Goal: Task Accomplishment & Management: Manage account settings

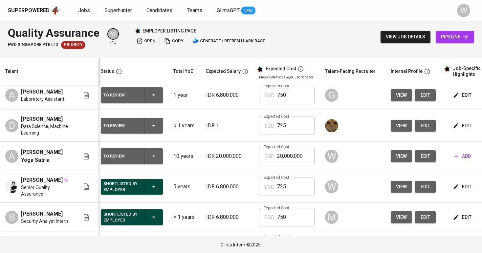
scroll to position [0, 3]
click at [463, 129] on button "edit" at bounding box center [462, 126] width 23 height 12
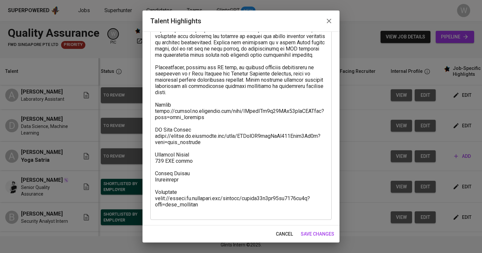
scroll to position [67, 0]
click at [205, 133] on textarea at bounding box center [241, 111] width 172 height 206
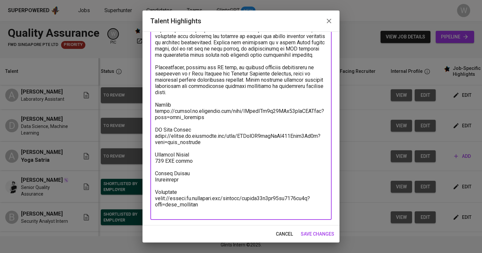
click at [204, 123] on textarea at bounding box center [241, 111] width 172 height 206
drag, startPoint x: 204, startPoint y: 123, endPoint x: 152, endPoint y: 120, distance: 52.4
click at [152, 120] on div "x Talent Highlights" at bounding box center [240, 111] width 181 height 218
drag, startPoint x: 204, startPoint y: 212, endPoint x: 152, endPoint y: 202, distance: 52.8
click at [152, 202] on div "x Talent Highlights" at bounding box center [240, 111] width 181 height 218
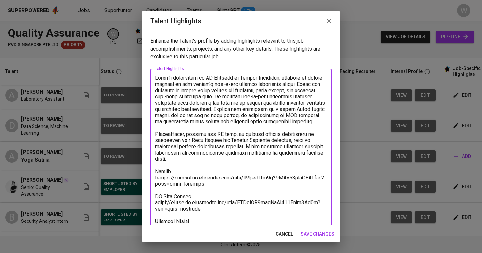
scroll to position [0, 0]
click at [310, 233] on span "save changes" at bounding box center [317, 234] width 33 height 8
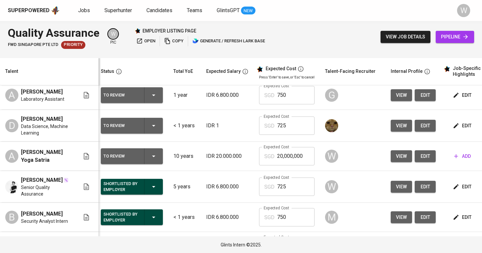
click at [161, 134] on button "To Review" at bounding box center [132, 126] width 62 height 16
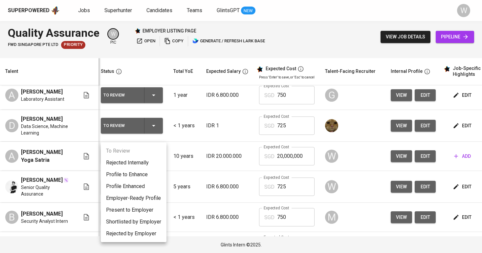
click at [146, 163] on li "Rejected Internally" at bounding box center [134, 163] width 66 height 12
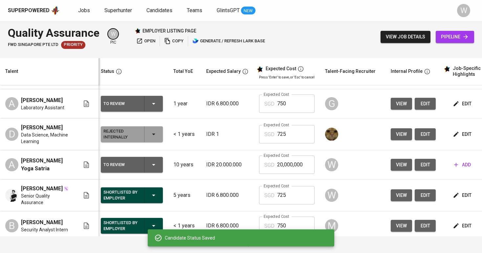
scroll to position [262, 3]
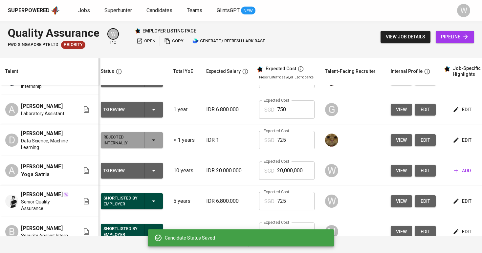
click at [454, 112] on icon "button" at bounding box center [456, 109] width 5 height 5
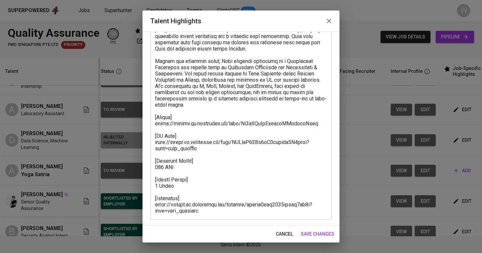
scroll to position [73, 0]
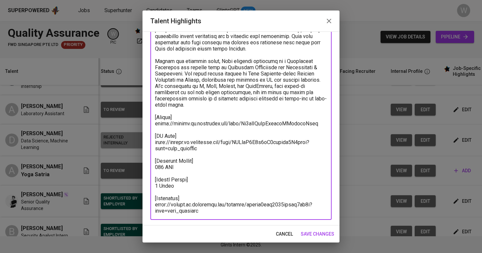
drag, startPoint x: 318, startPoint y: 124, endPoint x: 157, endPoint y: 124, distance: 160.9
click at [157, 124] on textarea at bounding box center [241, 108] width 172 height 212
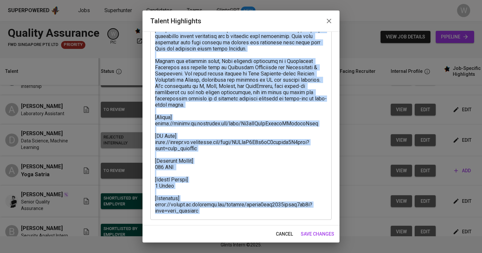
drag, startPoint x: 153, startPoint y: 123, endPoint x: 165, endPoint y: 124, distance: 11.8
click at [165, 124] on div "x Talent Highlights" at bounding box center [240, 108] width 181 height 224
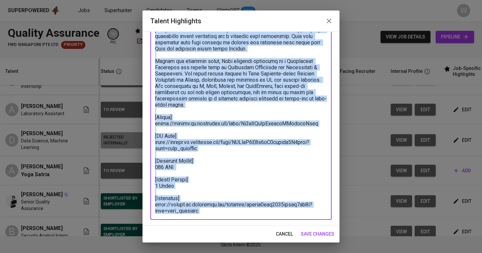
click at [165, 124] on textarea at bounding box center [241, 108] width 172 height 212
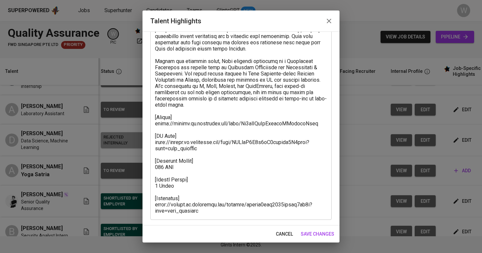
drag, startPoint x: 154, startPoint y: 123, endPoint x: 236, endPoint y: 122, distance: 82.1
click at [217, 122] on div "x Talent Highlights" at bounding box center [240, 108] width 181 height 224
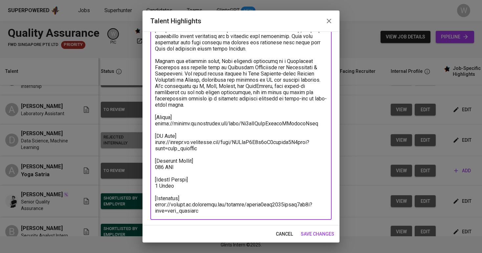
drag, startPoint x: 317, startPoint y: 124, endPoint x: 137, endPoint y: 123, distance: 180.6
click at [137, 123] on div "Talent Highlights Enhance the Talent's profile by adding highlights relevant to…" at bounding box center [241, 126] width 482 height 253
drag, startPoint x: 162, startPoint y: 207, endPoint x: 158, endPoint y: 207, distance: 4.3
click at [161, 207] on textarea at bounding box center [241, 108] width 172 height 212
drag, startPoint x: 155, startPoint y: 207, endPoint x: 211, endPoint y: 212, distance: 56.7
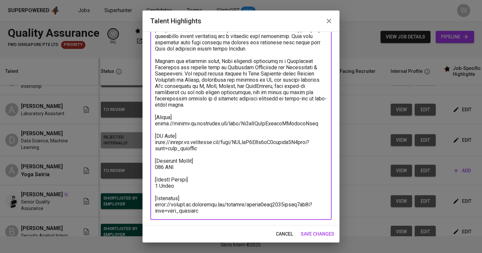
click at [211, 212] on textarea at bounding box center [241, 108] width 172 height 212
click at [313, 234] on span "save changes" at bounding box center [317, 234] width 33 height 8
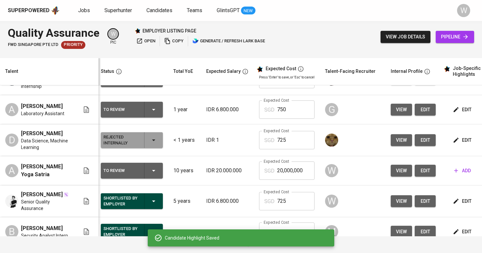
click at [151, 144] on icon "button" at bounding box center [154, 140] width 8 height 8
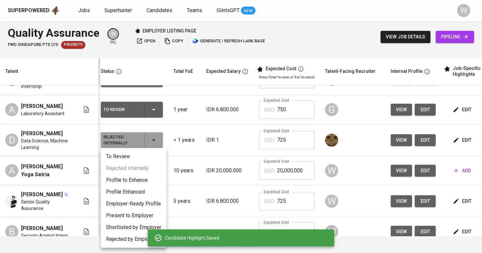
click at [139, 157] on li "To Review" at bounding box center [134, 157] width 66 height 12
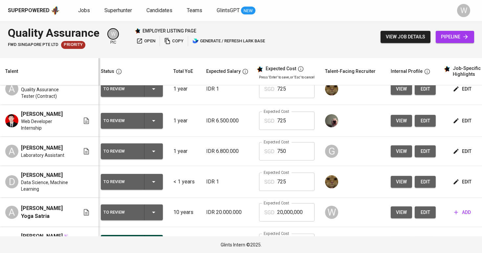
scroll to position [204, 3]
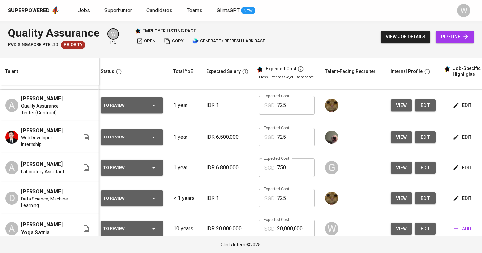
click at [460, 140] on button "edit" at bounding box center [462, 137] width 23 height 12
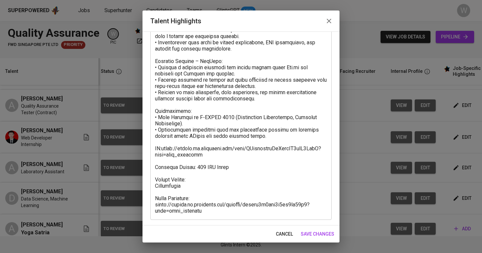
scroll to position [198, 0]
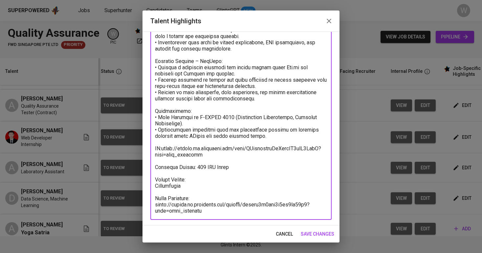
drag, startPoint x: 218, startPoint y: 156, endPoint x: 162, endPoint y: 146, distance: 57.0
click at [162, 146] on textarea at bounding box center [241, 45] width 172 height 337
click at [155, 203] on textarea at bounding box center [241, 45] width 172 height 337
drag, startPoint x: 155, startPoint y: 203, endPoint x: 207, endPoint y: 211, distance: 52.0
click at [207, 211] on textarea at bounding box center [241, 45] width 172 height 337
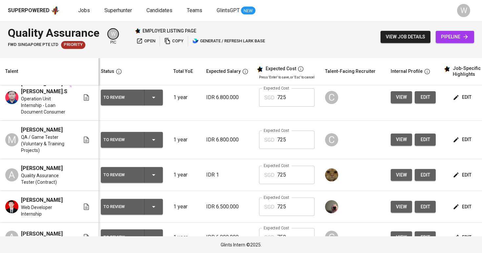
scroll to position [126, 3]
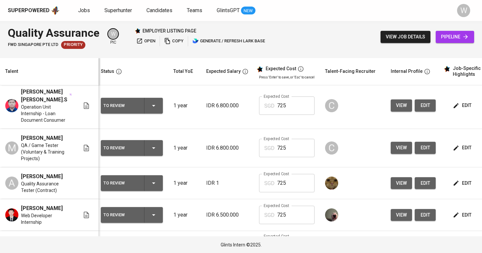
click at [460, 187] on span "edit" at bounding box center [462, 183] width 17 height 8
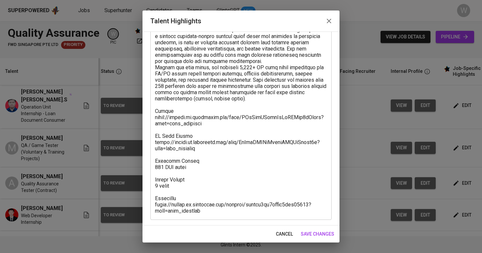
scroll to position [60, 0]
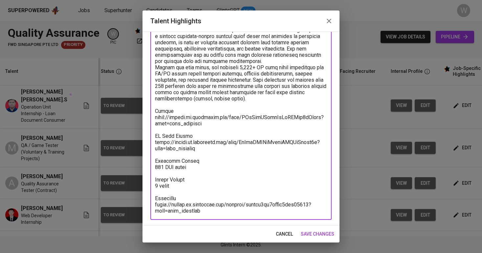
drag, startPoint x: 208, startPoint y: 123, endPoint x: 146, endPoint y: 116, distance: 62.2
click at [146, 116] on div "Enhance the Talent's profile by adding highlights relevant to this job - accomp…" at bounding box center [241, 129] width 197 height 194
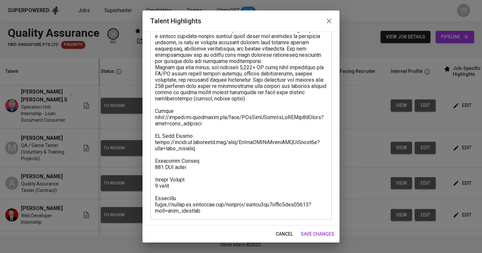
drag, startPoint x: 155, startPoint y: 203, endPoint x: 204, endPoint y: 207, distance: 49.4
click at [204, 207] on div "x Talent Highlights" at bounding box center [240, 114] width 181 height 212
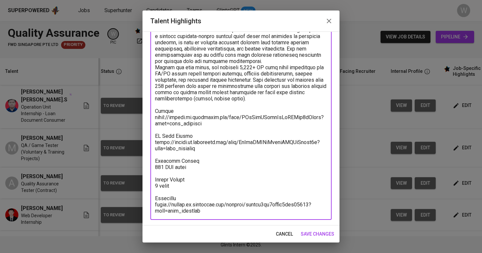
click at [202, 209] on textarea at bounding box center [241, 114] width 172 height 200
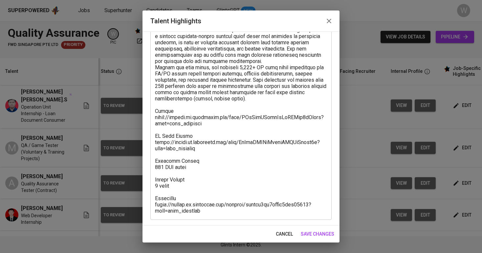
drag, startPoint x: 143, startPoint y: 200, endPoint x: 147, endPoint y: 200, distance: 4.3
click at [143, 200] on div "Enhance the Talent's profile by adding highlights relevant to this job - accomp…" at bounding box center [241, 129] width 197 height 194
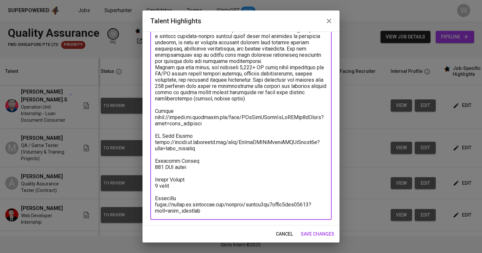
drag, startPoint x: 157, startPoint y: 204, endPoint x: 165, endPoint y: 205, distance: 7.9
click at [165, 205] on textarea at bounding box center [241, 114] width 172 height 200
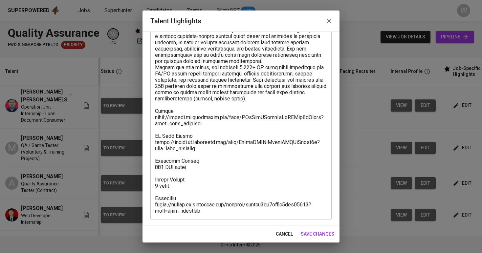
drag, startPoint x: 154, startPoint y: 204, endPoint x: 202, endPoint y: 210, distance: 48.1
click at [202, 210] on div "x Talent Highlights" at bounding box center [240, 114] width 181 height 212
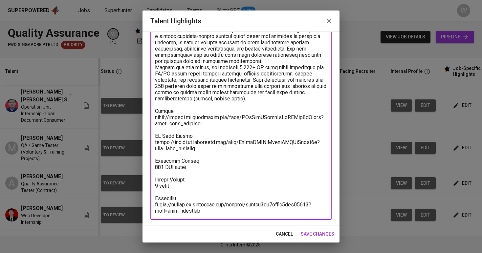
drag, startPoint x: 201, startPoint y: 210, endPoint x: 149, endPoint y: 203, distance: 52.7
click at [149, 203] on div "Enhance the Talent's profile by adding highlights relevant to this job - accomp…" at bounding box center [241, 129] width 197 height 194
click at [313, 230] on button "save changes" at bounding box center [317, 234] width 39 height 12
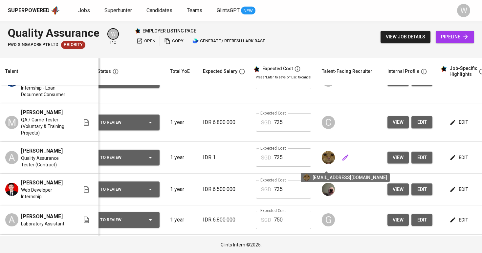
scroll to position [133, 6]
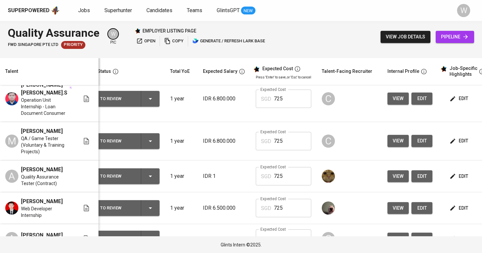
click at [459, 138] on span "edit" at bounding box center [459, 141] width 17 height 8
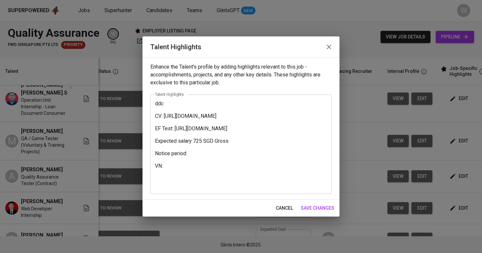
click at [306, 203] on button "save changes" at bounding box center [317, 208] width 39 height 12
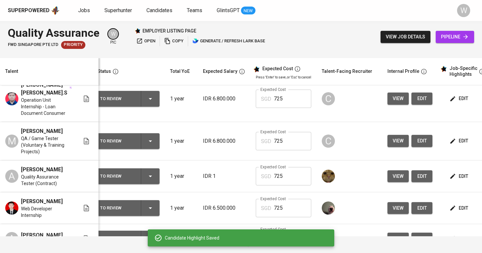
click at [453, 102] on span "edit" at bounding box center [459, 99] width 17 height 8
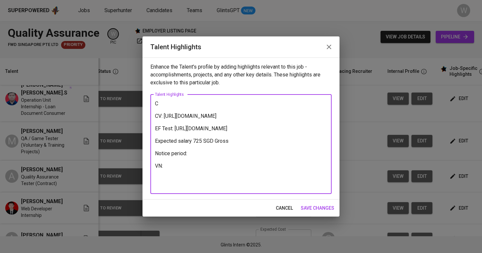
click at [304, 205] on span "save changes" at bounding box center [317, 208] width 33 height 8
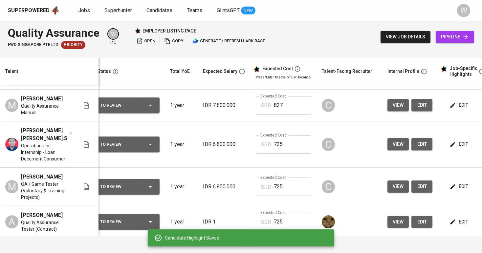
scroll to position [78, 6]
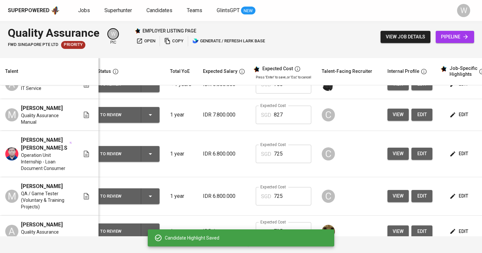
click at [457, 109] on button "edit" at bounding box center [459, 115] width 23 height 12
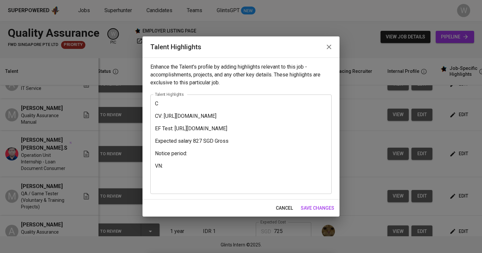
click at [318, 207] on span "save changes" at bounding box center [317, 208] width 33 height 8
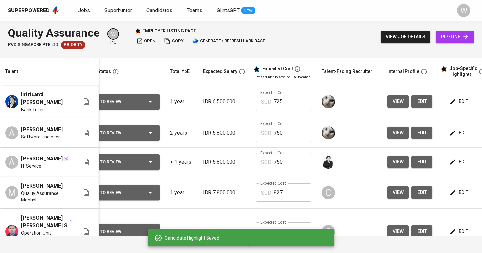
scroll to position [0, 6]
click at [445, 162] on td "edit" at bounding box center [467, 162] width 59 height 29
click at [450, 163] on icon "button" at bounding box center [452, 162] width 5 height 5
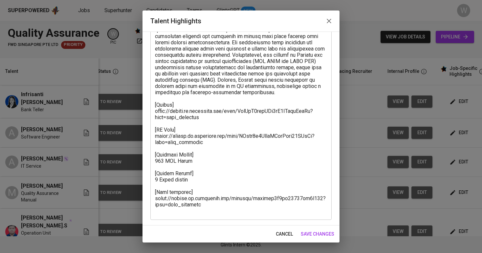
scroll to position [123, 0]
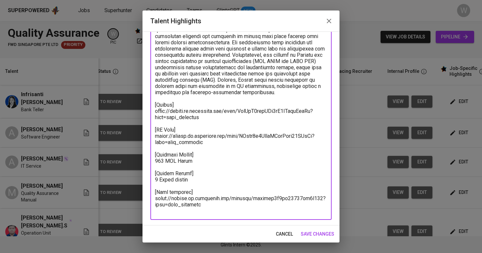
drag, startPoint x: 207, startPoint y: 130, endPoint x: 150, endPoint y: 118, distance: 58.0
click at [150, 118] on div "Enhance the Talent's profile by adding highlights relevant to this job - accomp…" at bounding box center [241, 129] width 197 height 194
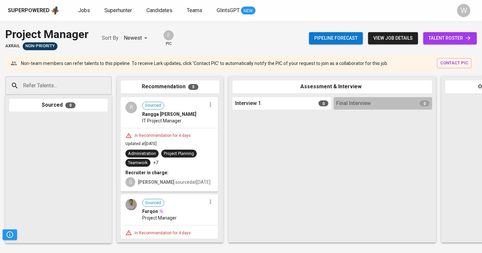
click at [55, 98] on div "Sourced 0" at bounding box center [58, 169] width 106 height 148
click at [55, 87] on input "Refer Talents..." at bounding box center [55, 85] width 69 height 12
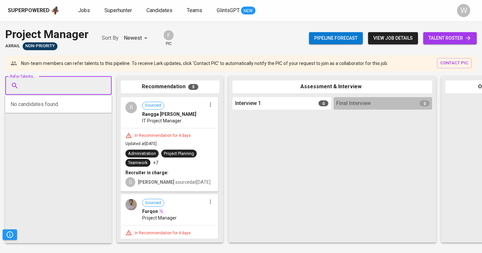
paste input "nabilanastiti@gmail.com"
type input "nabilanastiti@gmail.com"
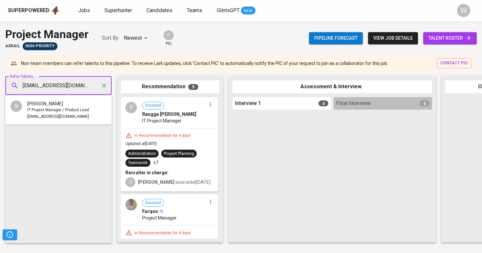
click at [53, 102] on span "Nabila Nastiti" at bounding box center [45, 103] width 36 height 7
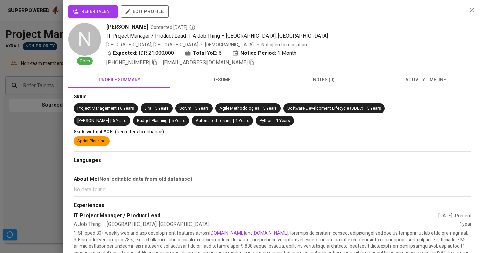
click at [91, 11] on span "refer talent" at bounding box center [93, 12] width 39 height 8
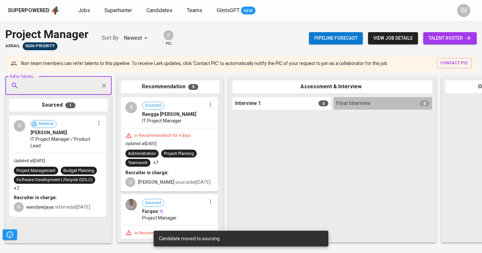
paste input "kresnobw@gmail.com"
type input "kresnobw@gmail.com"
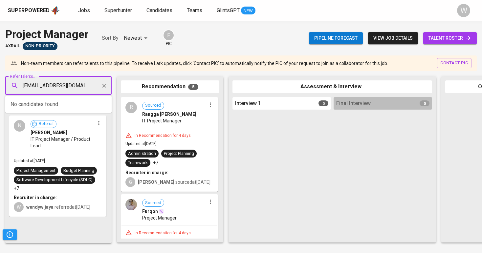
click at [106, 83] on icon "Clear" at bounding box center [104, 85] width 7 height 7
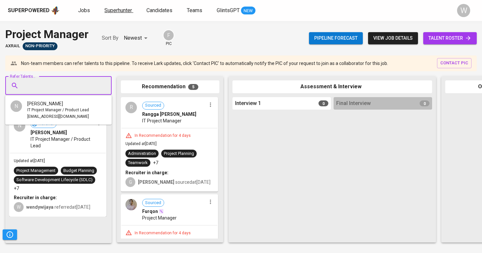
click at [111, 8] on span "Superhunter" at bounding box center [118, 10] width 28 height 6
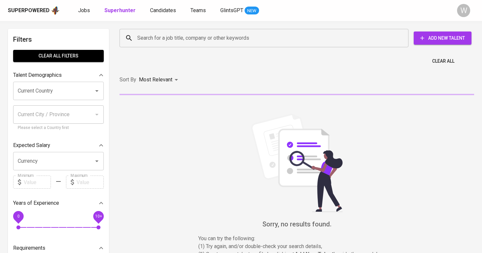
click at [146, 33] on input "Search for a job title, company or other keywords" at bounding box center [266, 38] width 260 height 12
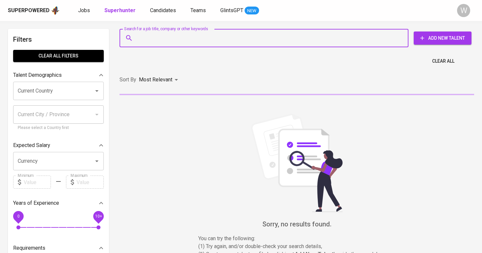
paste input "kresnobw@gmail.com"
type input "kresnobw@gmail.com"
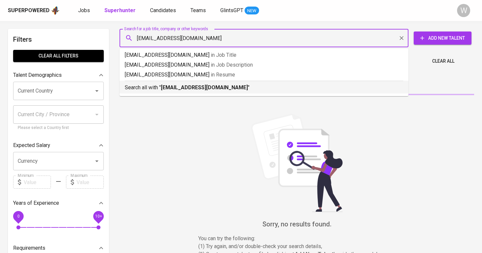
click at [183, 92] on li "Search all with " kresnobw@gmail.com "" at bounding box center [264, 87] width 289 height 13
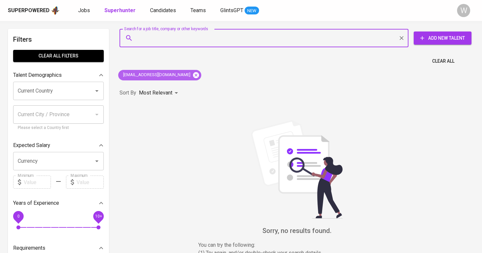
click at [193, 74] on icon at bounding box center [196, 75] width 6 height 6
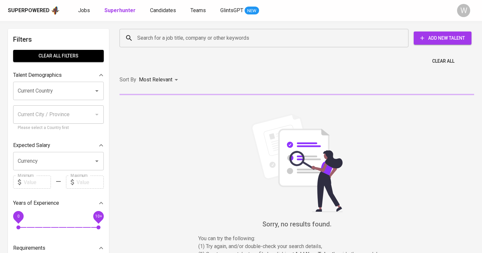
click at [419, 42] on button "Add New Talent" at bounding box center [443, 38] width 58 height 13
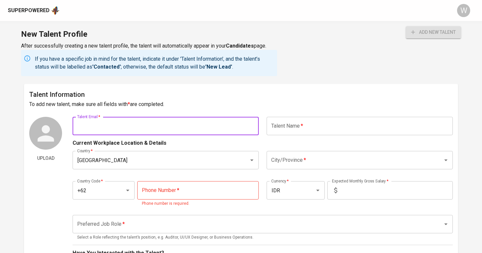
paste input "kresnobw@gmail.com"
type input "kresnobw@gmail.com"
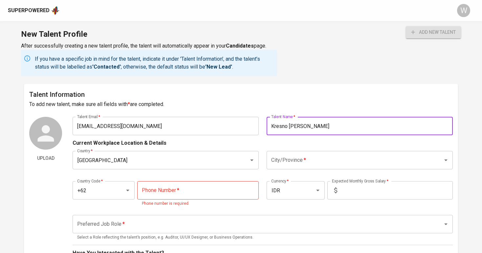
type input "Kresno Budi Wicaksono"
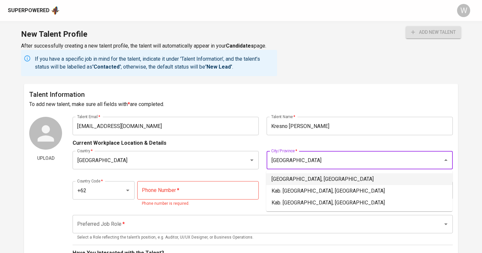
click at [292, 175] on li "Bandung, Jawa Barat" at bounding box center [359, 179] width 186 height 12
type input "Bandung, Jawa Barat"
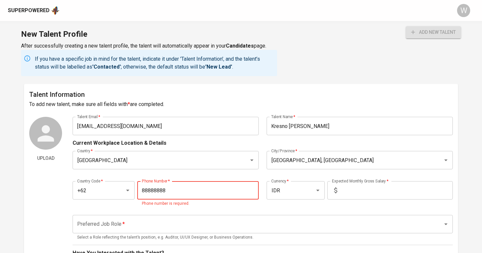
type input "888-888-888"
click at [355, 187] on input "text" at bounding box center [396, 190] width 113 height 18
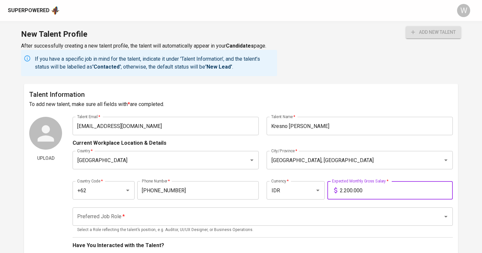
type input "22.000.000"
click at [305, 210] on div "Preferred Job Role *" at bounding box center [263, 217] width 380 height 18
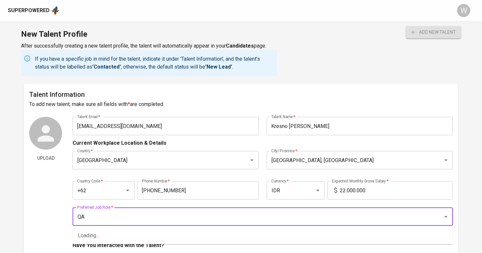
type input "Q"
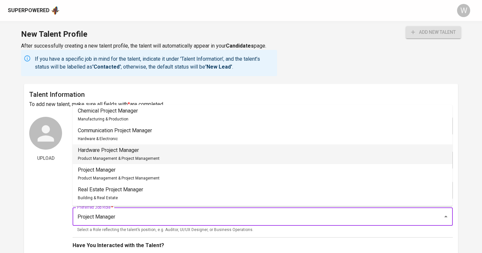
scroll to position [42, 0]
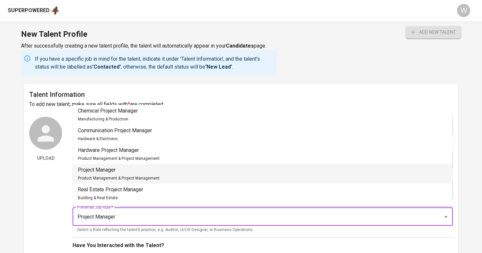
click at [157, 172] on p "Project Manager" at bounding box center [119, 170] width 82 height 8
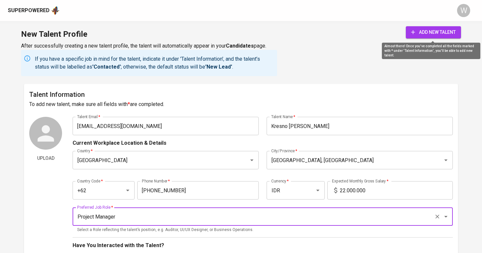
type input "Project Manager"
click at [451, 36] on button "add new talent" at bounding box center [433, 32] width 55 height 12
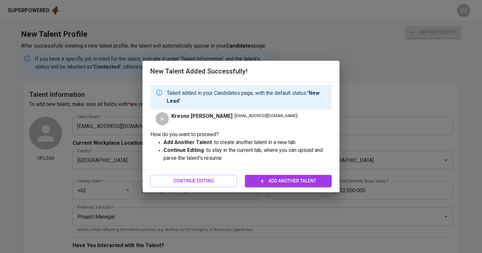
click at [290, 183] on span "Add Another Talent" at bounding box center [288, 181] width 76 height 8
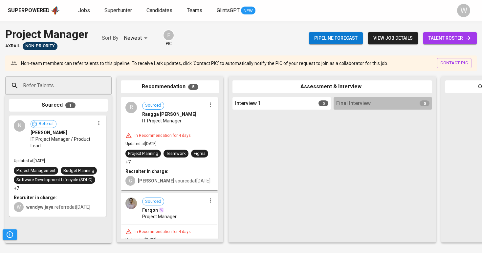
click at [76, 78] on div "Refer Talents..." at bounding box center [58, 86] width 106 height 18
paste input "kresnobw@gmail.com"
type input "kresnobw@gmail.com"
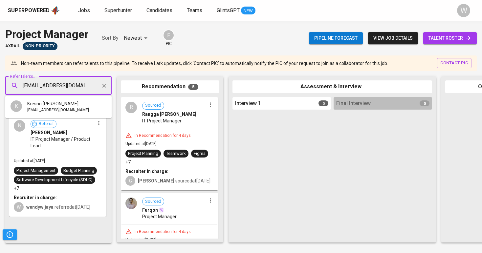
click at [53, 104] on span "Kresno Budi Wicaksono" at bounding box center [52, 103] width 51 height 7
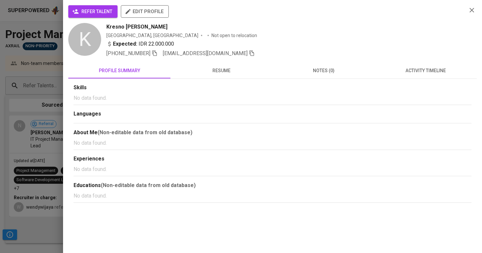
click at [98, 16] on button "refer talent" at bounding box center [92, 11] width 49 height 12
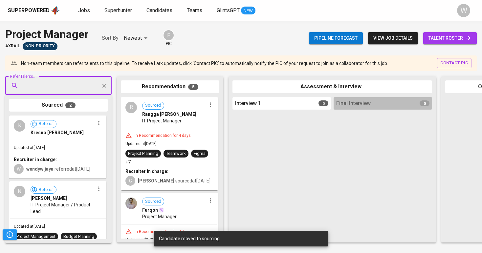
paste input "nahriputra@gmail.com"
type input "nahriputra@gmail.com"
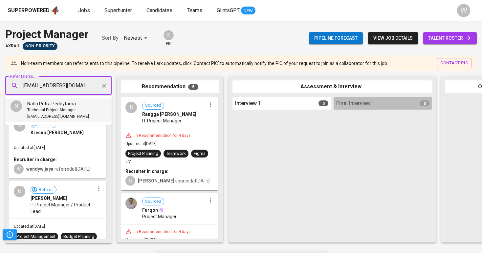
click at [55, 109] on span "Technical Project Manager" at bounding box center [51, 110] width 49 height 7
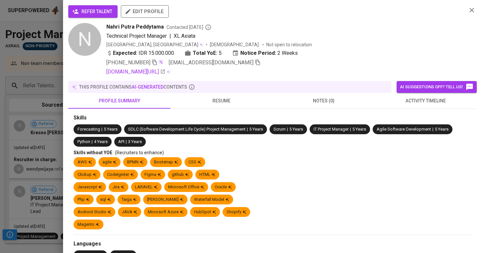
click at [91, 13] on span "refer talent" at bounding box center [93, 12] width 39 height 8
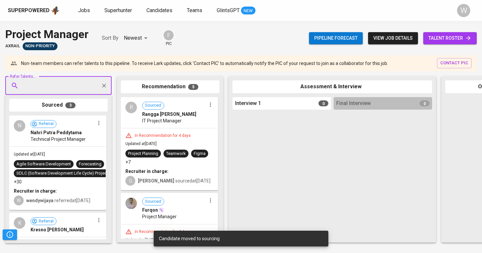
paste input "dewangga.pratama02@gmail.com"
type input "dewangga.pratama02@gmail.com"
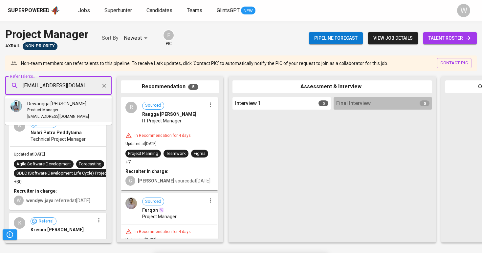
click at [47, 121] on li "Dewangga Ardian Pratama Product Manager dewangga.pratama02@gmail.com" at bounding box center [58, 111] width 106 height 24
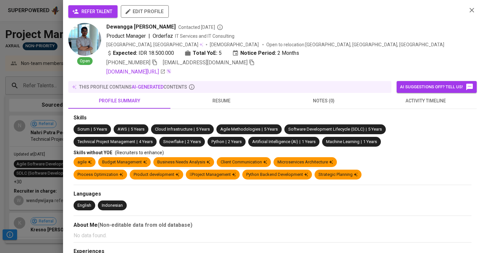
click at [99, 10] on span "refer talent" at bounding box center [93, 12] width 39 height 8
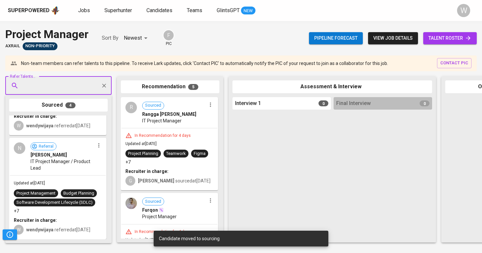
scroll to position [246, 0]
click at [91, 11] on div "Jobs Superhunter Candidates Teams GlintsGPT NEW" at bounding box center [166, 11] width 177 height 8
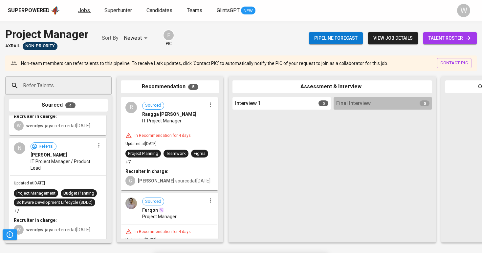
click at [84, 8] on span "Jobs" at bounding box center [84, 10] width 12 height 6
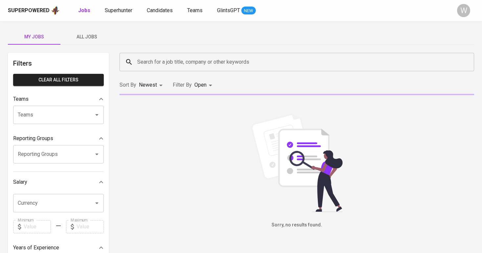
click at [97, 35] on span "All Jobs" at bounding box center [86, 37] width 45 height 8
click at [135, 54] on div "Search for a job title, company or other keywords" at bounding box center [297, 62] width 355 height 18
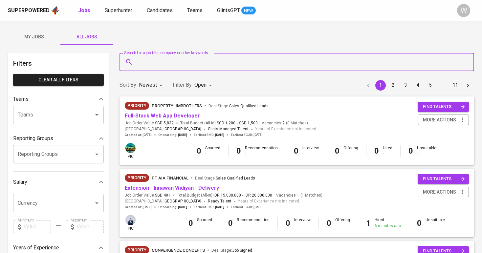
type input "m"
type input "ntuc"
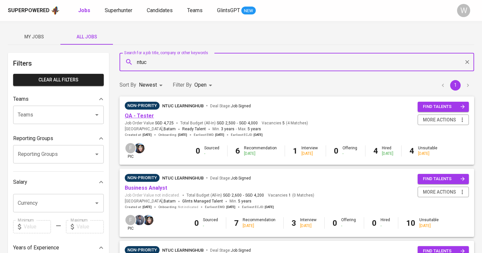
click at [145, 115] on link "QA - Tester" at bounding box center [139, 116] width 29 height 6
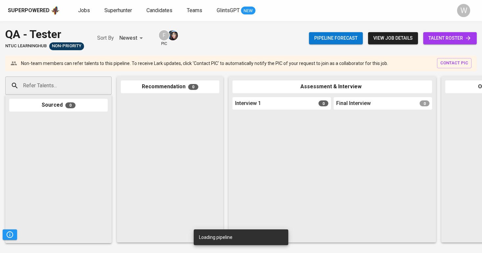
click at [441, 39] on span "talent roster" at bounding box center [449, 38] width 43 height 8
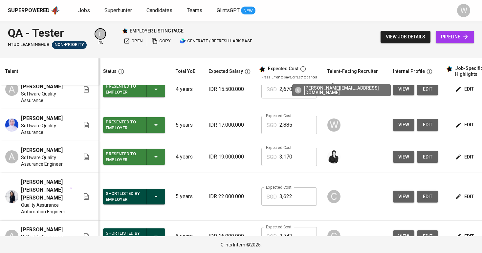
scroll to position [0, 1]
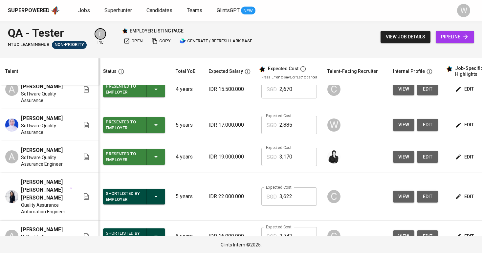
click at [397, 131] on button "view" at bounding box center [403, 125] width 21 height 12
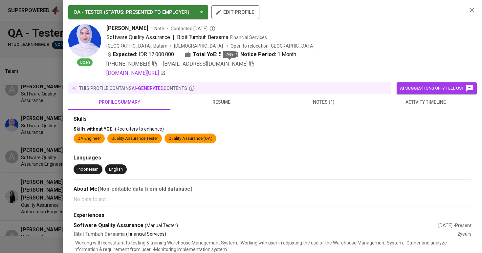
click at [249, 63] on icon "button" at bounding box center [252, 64] width 6 height 6
click at [50, 86] on div at bounding box center [241, 126] width 482 height 253
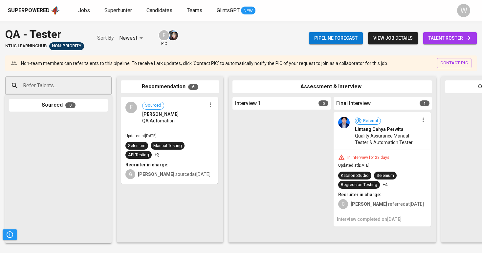
click at [73, 88] on input "Refer Talents..." at bounding box center [55, 85] width 69 height 12
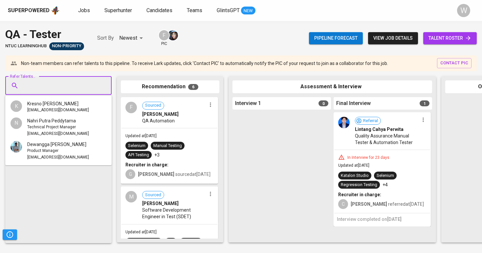
paste input "nurmaulidyaa@gmail.com"
type input "nurmaulidyaa@gmail.com"
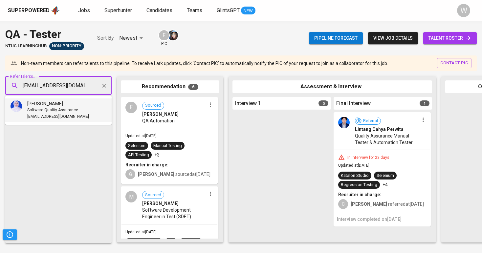
click at [65, 109] on span "Software Quality Assurance" at bounding box center [52, 110] width 51 height 7
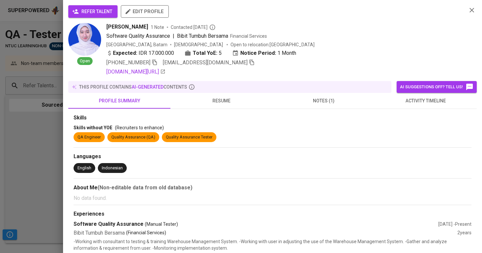
click at [97, 11] on span "refer talent" at bounding box center [93, 12] width 39 height 8
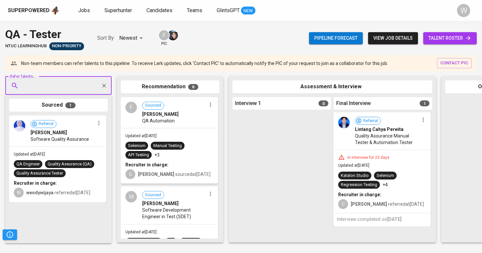
click at [35, 1] on div "Superpowered Jobs Superhunter Candidates Teams GlintsGPT NEW W" at bounding box center [241, 10] width 482 height 21
click at [429, 41] on span "talent roster" at bounding box center [449, 38] width 43 height 8
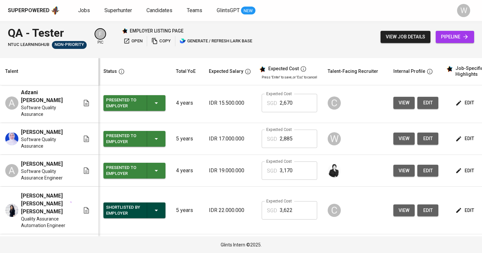
scroll to position [95, 1]
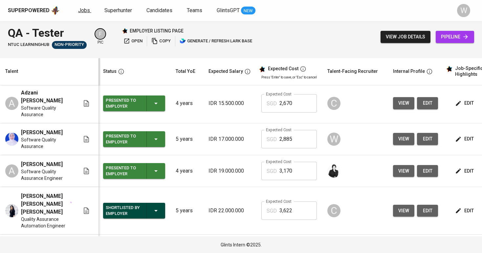
click at [79, 10] on span "Jobs" at bounding box center [84, 10] width 12 height 6
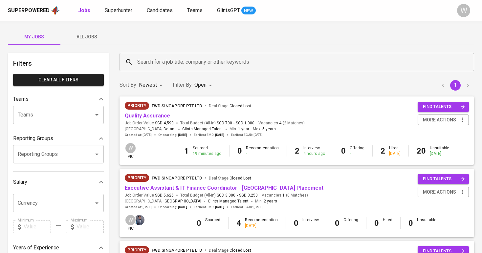
click at [152, 114] on link "Quality Assurance" at bounding box center [147, 116] width 45 height 6
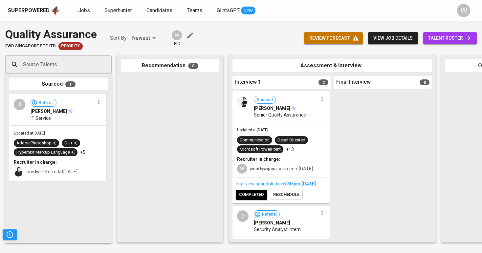
click at [440, 36] on span "talent roster" at bounding box center [449, 38] width 43 height 8
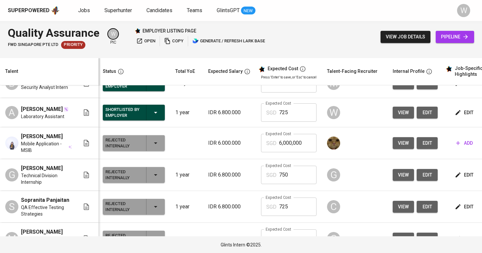
scroll to position [385, 1]
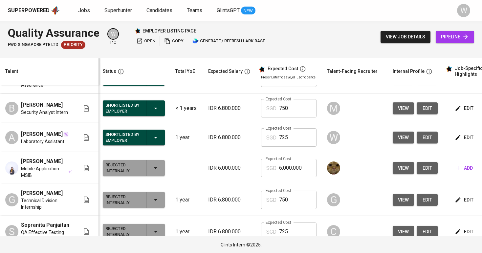
click at [459, 139] on button "edit" at bounding box center [464, 138] width 23 height 12
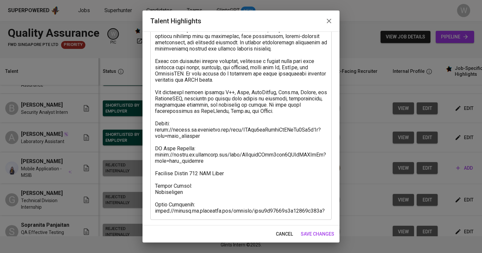
scroll to position [142, 0]
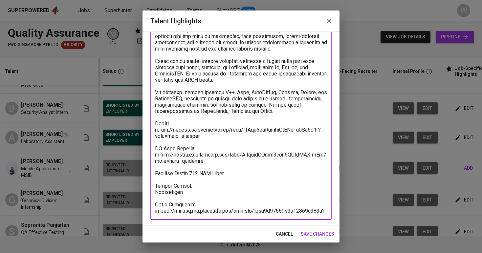
drag, startPoint x: 166, startPoint y: 198, endPoint x: 199, endPoint y: 205, distance: 33.9
click at [165, 198] on textarea at bounding box center [241, 73] width 172 height 281
drag, startPoint x: 211, startPoint y: 207, endPoint x: 186, endPoint y: 203, distance: 25.6
click at [175, 203] on textarea at bounding box center [241, 73] width 172 height 281
drag, startPoint x: 201, startPoint y: 209, endPoint x: 154, endPoint y: 203, distance: 48.0
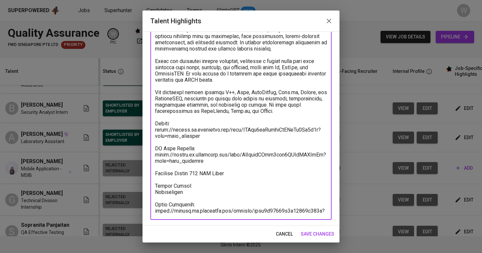
click at [154, 203] on div "x Talent Highlights" at bounding box center [240, 73] width 181 height 293
click at [323, 231] on span "save changes" at bounding box center [317, 234] width 33 height 8
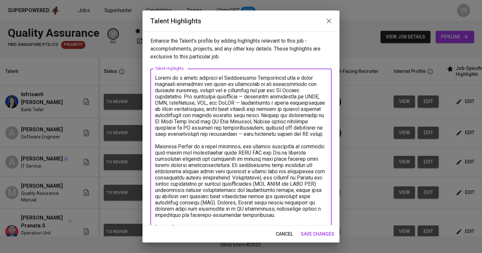
scroll to position [123, 0]
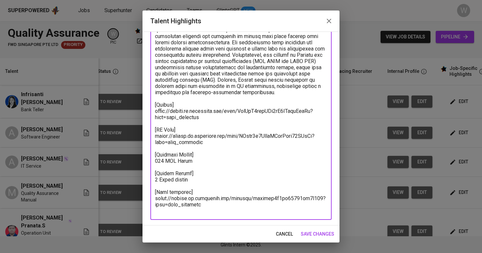
drag, startPoint x: 204, startPoint y: 213, endPoint x: 160, endPoint y: 201, distance: 46.1
click at [160, 201] on textarea at bounding box center [241, 83] width 172 height 262
click at [156, 201] on textarea at bounding box center [241, 83] width 172 height 262
drag, startPoint x: 155, startPoint y: 205, endPoint x: 209, endPoint y: 215, distance: 55.4
click at [209, 215] on div "x Talent Highlights" at bounding box center [240, 83] width 181 height 274
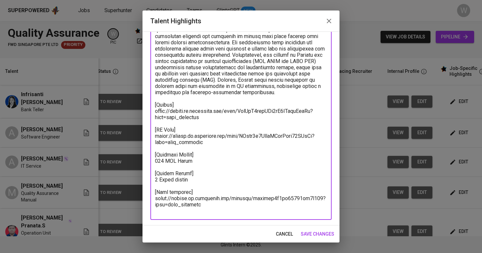
click at [316, 230] on span "save changes" at bounding box center [317, 234] width 33 height 8
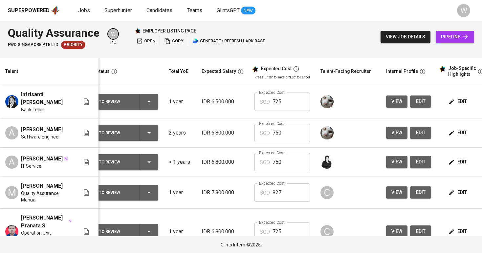
scroll to position [0, 0]
click at [448, 130] on icon "button" at bounding box center [451, 133] width 7 height 7
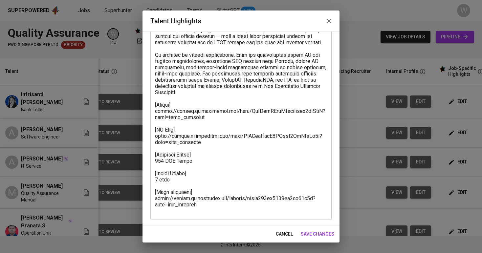
scroll to position [60, 0]
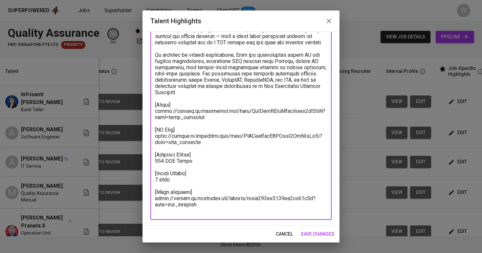
drag, startPoint x: 221, startPoint y: 120, endPoint x: 197, endPoint y: 119, distance: 24.3
click at [157, 110] on textarea at bounding box center [241, 114] width 172 height 200
click at [209, 123] on textarea at bounding box center [241, 114] width 172 height 200
drag, startPoint x: 209, startPoint y: 123, endPoint x: 157, endPoint y: 118, distance: 52.8
click at [157, 118] on textarea at bounding box center [241, 114] width 172 height 200
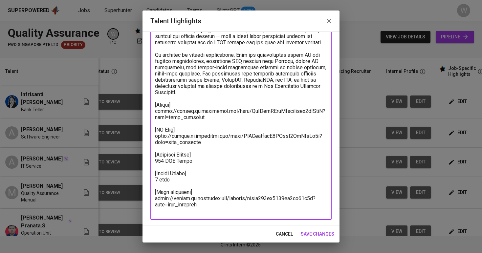
drag, startPoint x: 203, startPoint y: 212, endPoint x: 143, endPoint y: 207, distance: 61.0
click at [143, 207] on div "Enhance the Talent's profile by adding highlights relevant to this job - accomp…" at bounding box center [241, 129] width 197 height 194
click at [308, 233] on span "save changes" at bounding box center [317, 234] width 33 height 8
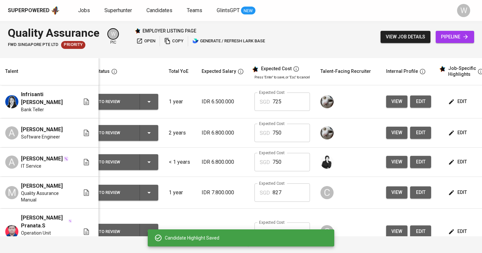
scroll to position [0, 0]
click at [449, 102] on icon "button" at bounding box center [451, 101] width 5 height 5
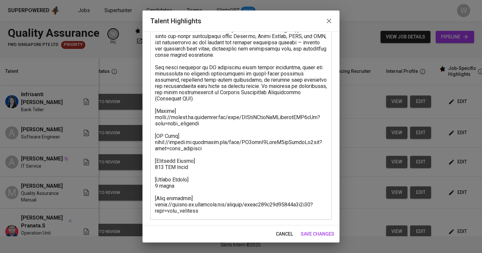
scroll to position [60, 0]
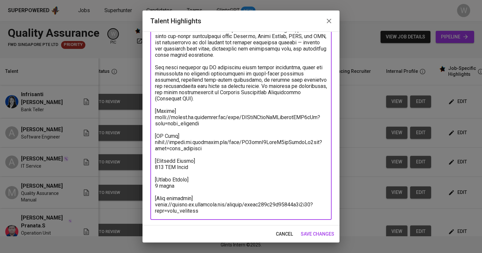
drag, startPoint x: 208, startPoint y: 211, endPoint x: 131, endPoint y: 205, distance: 77.5
click at [131, 205] on div "Talent Highlights Enhance the Talent's profile by adding highlights relevant to…" at bounding box center [241, 126] width 482 height 253
click at [321, 237] on span "save changes" at bounding box center [317, 234] width 33 height 8
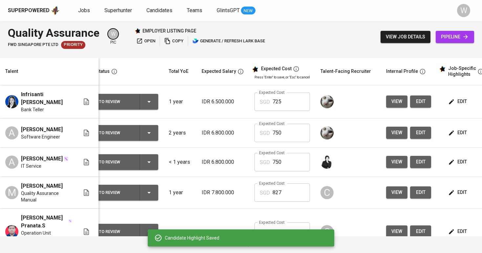
click at [311, 238] on div "Candidate Highlight Saved" at bounding box center [241, 238] width 187 height 17
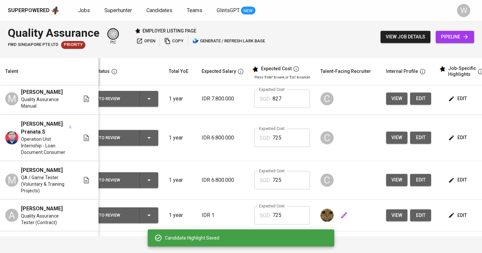
scroll to position [113, 8]
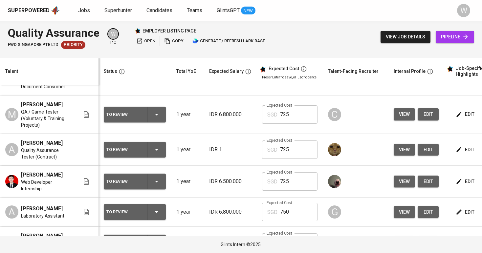
scroll to position [154, 0]
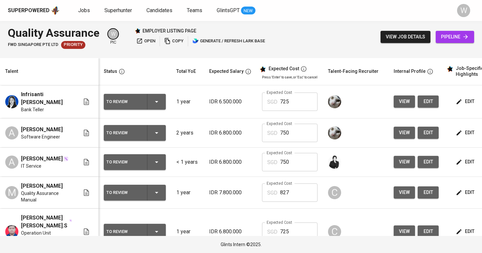
click at [82, 8] on span "Jobs" at bounding box center [84, 10] width 12 height 6
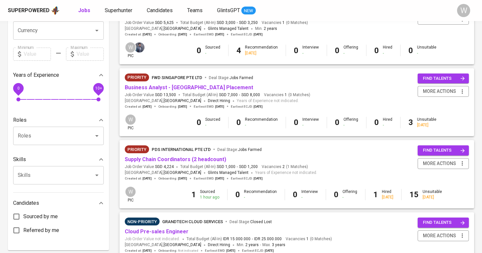
scroll to position [198, 0]
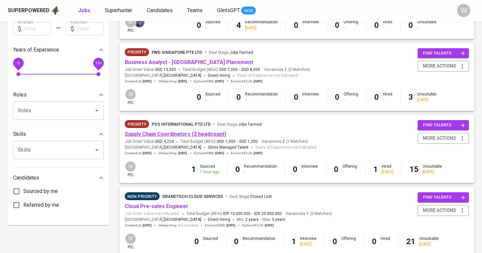
click at [167, 131] on link "Supply Chain Coordinators (2 headcount)" at bounding box center [175, 134] width 101 height 6
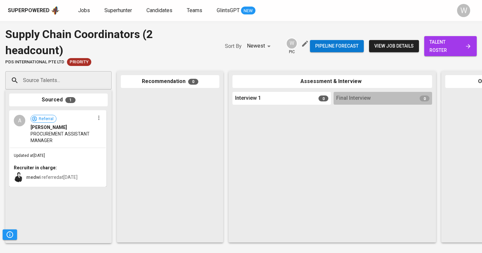
click at [445, 46] on span "talent roster" at bounding box center [450, 46] width 42 height 16
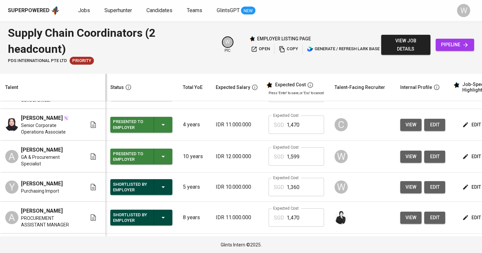
scroll to position [155, 0]
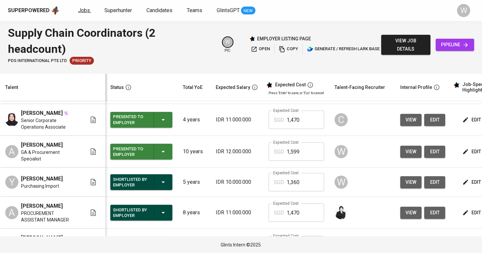
click at [82, 11] on span "Jobs" at bounding box center [84, 10] width 12 height 6
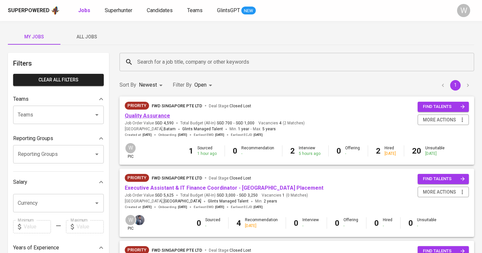
click at [161, 113] on link "Quality Assurance" at bounding box center [147, 116] width 45 height 6
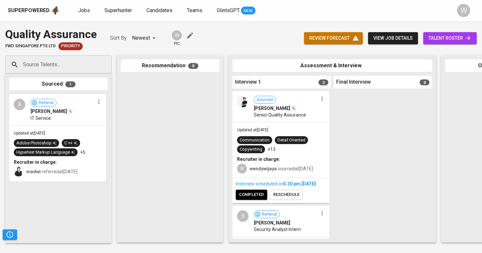
click at [454, 40] on span "talent roster" at bounding box center [449, 38] width 43 height 8
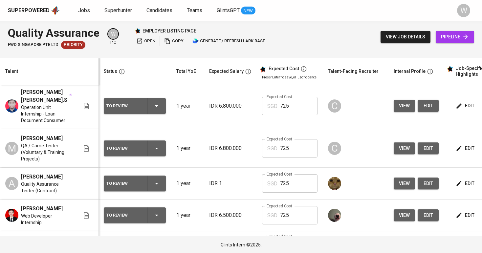
scroll to position [191, 0]
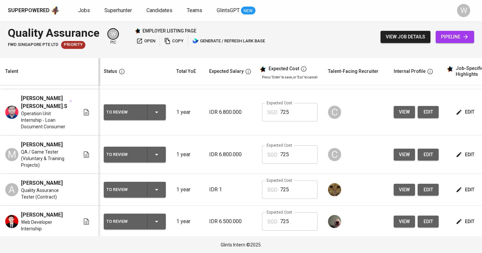
click at [460, 154] on icon "button" at bounding box center [459, 154] width 7 height 7
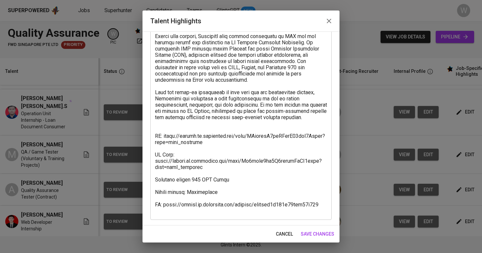
scroll to position [117, 0]
click at [316, 231] on span "save changes" at bounding box center [317, 234] width 33 height 8
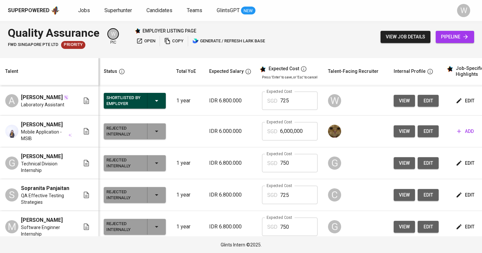
scroll to position [500, 0]
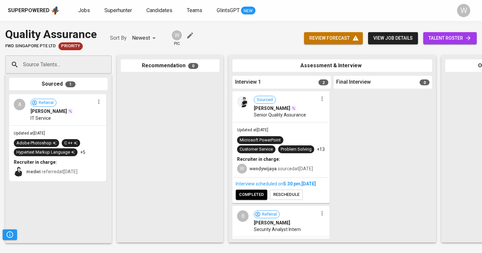
click at [255, 108] on span "[PERSON_NAME]" at bounding box center [272, 108] width 36 height 7
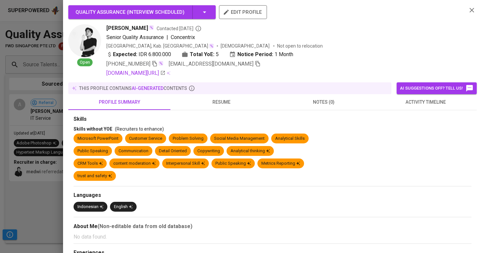
click at [255, 62] on icon "button" at bounding box center [257, 64] width 5 height 6
click at [11, 72] on div at bounding box center [241, 126] width 482 height 253
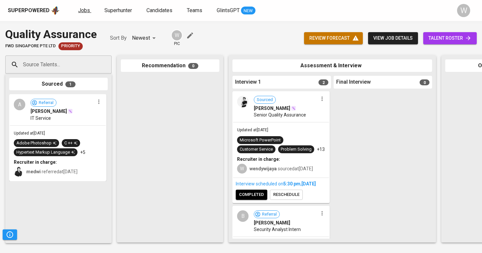
click at [87, 10] on span "Jobs" at bounding box center [84, 10] width 12 height 6
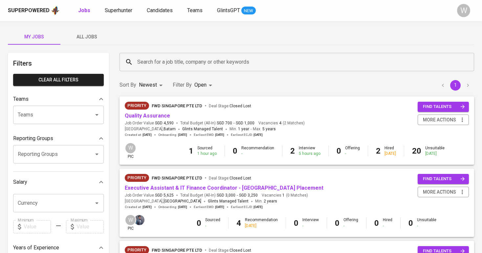
click at [97, 35] on span "All Jobs" at bounding box center [86, 37] width 45 height 8
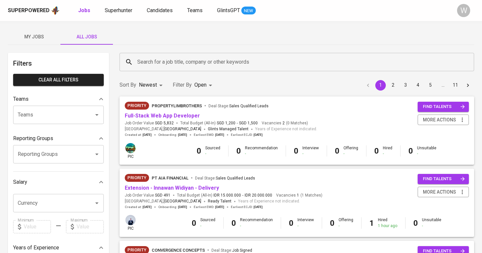
click at [151, 56] on input "Search for a job title, company or other keywords" at bounding box center [299, 62] width 326 height 12
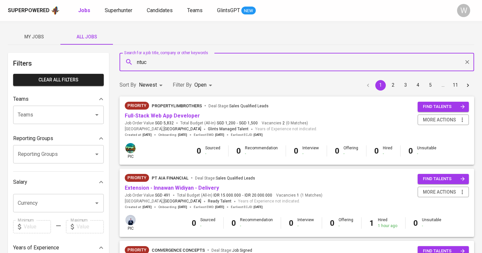
type input "ntuc"
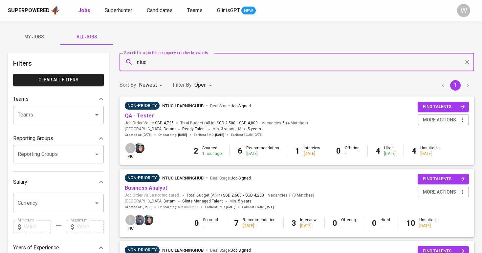
click at [141, 113] on link "QA - Tester" at bounding box center [139, 116] width 29 height 6
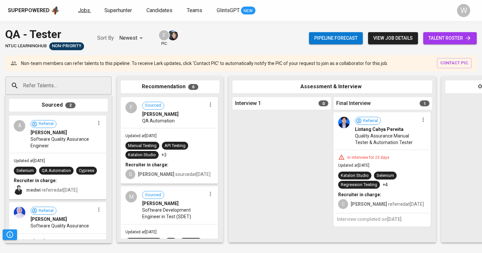
click at [87, 14] on link "Jobs" at bounding box center [84, 11] width 13 height 8
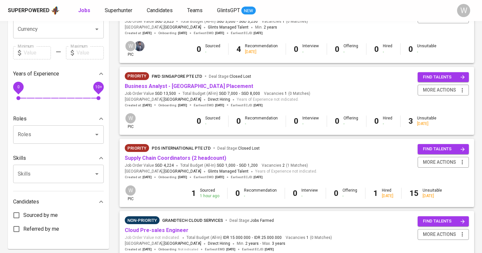
scroll to position [179, 0]
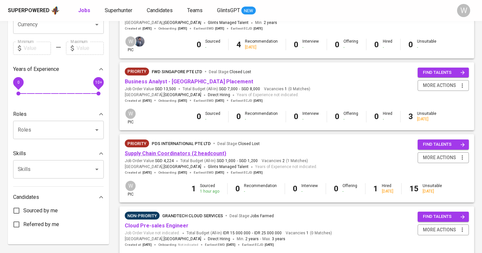
click at [167, 150] on link "Supply Chain Coordinators (2 headcount)" at bounding box center [175, 153] width 101 height 6
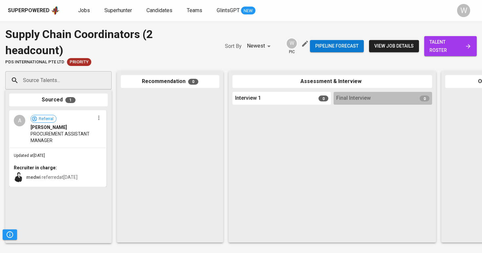
click at [459, 41] on span "talent roster" at bounding box center [450, 46] width 42 height 16
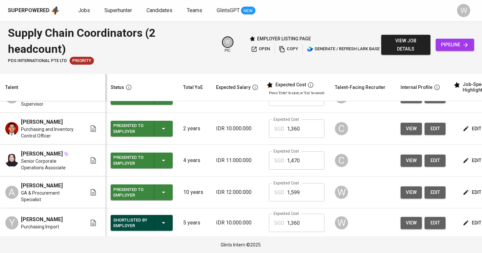
scroll to position [116, 0]
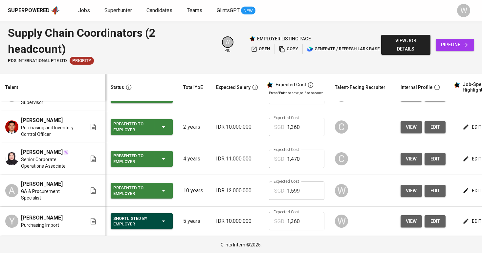
click at [406, 197] on button "view" at bounding box center [411, 191] width 21 height 12
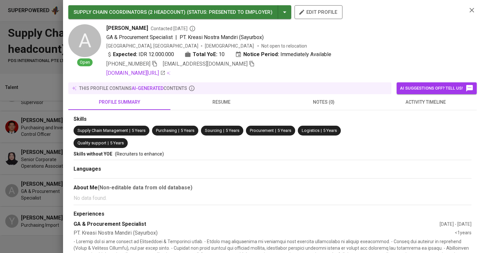
click at [19, 137] on div at bounding box center [241, 126] width 482 height 253
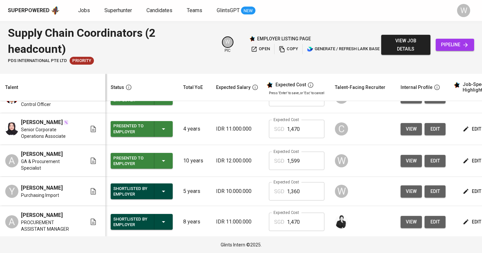
scroll to position [161, 0]
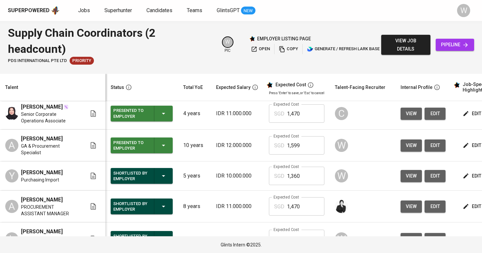
click at [395, 177] on td "view edit" at bounding box center [422, 176] width 55 height 29
click at [401, 178] on button "view" at bounding box center [411, 176] width 21 height 12
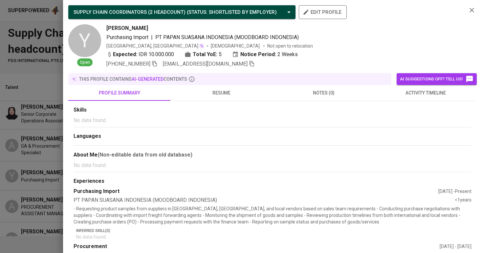
click at [249, 66] on icon "button" at bounding box center [252, 64] width 6 height 6
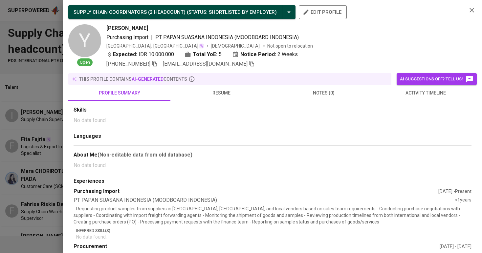
scroll to position [161, 0]
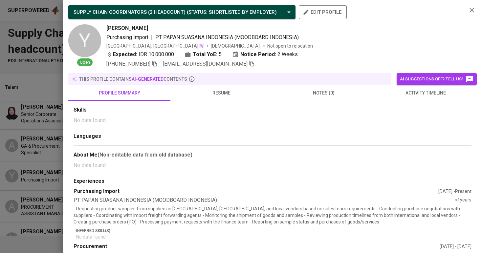
click at [25, 129] on div at bounding box center [241, 126] width 482 height 253
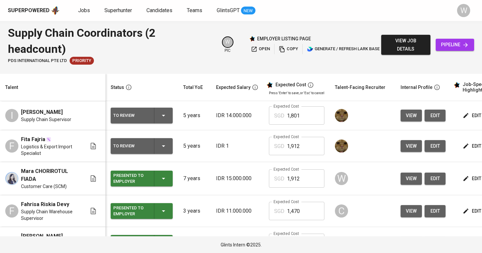
scroll to position [55, 0]
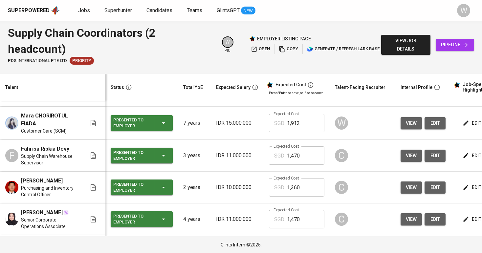
click at [406, 127] on span "view" at bounding box center [411, 123] width 11 height 8
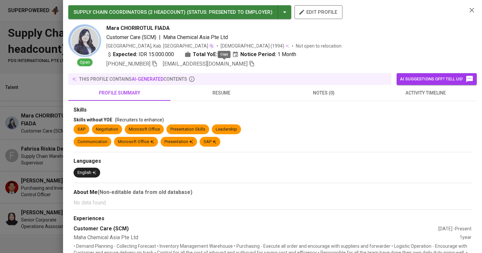
click at [249, 63] on icon "button" at bounding box center [252, 64] width 6 height 6
click at [388, 1] on div "SUPPLY CHAIN COORDINATORS (2 HEADCOUNT) ( STATUS : Presented to Employer ) edit…" at bounding box center [272, 126] width 419 height 253
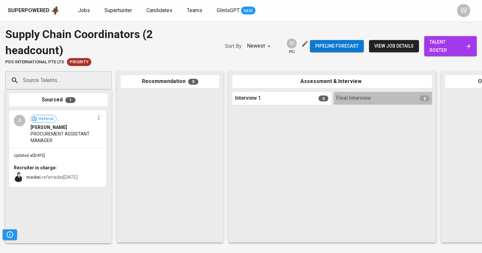
click at [61, 89] on div "Source Talents..." at bounding box center [58, 80] width 106 height 18
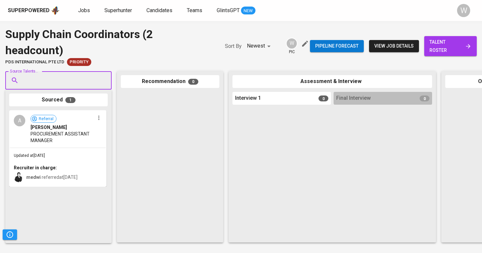
paste input "maracfiada@gmail.com"
type input "maracfiada@gmail.com"
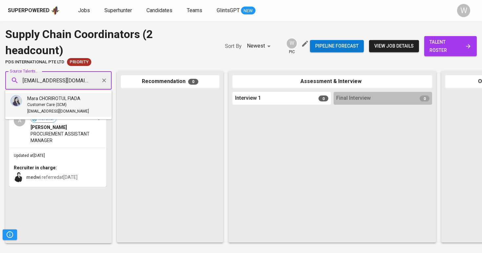
click at [54, 103] on span "Customer Care (SCM)" at bounding box center [46, 105] width 39 height 7
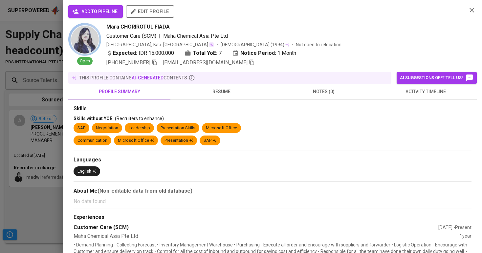
click at [111, 12] on span "add to pipeline" at bounding box center [96, 12] width 44 height 8
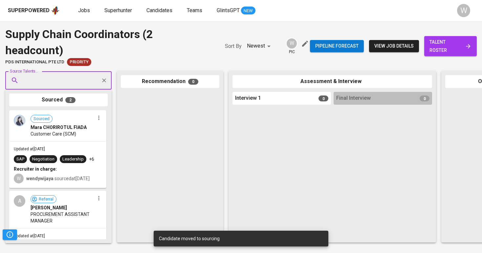
paste input "yana.mariyana125@gmail.com"
type input "yana.mariyana125@gmail.com"
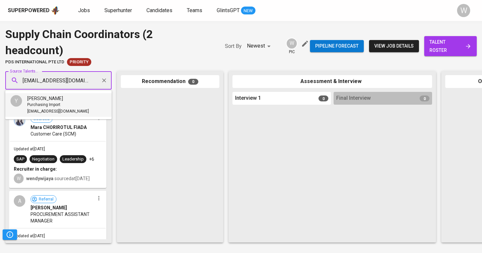
click at [34, 95] on li "Y Yana Mariyana Purchasing Import yana.mariyana125@gmail.com" at bounding box center [58, 105] width 106 height 24
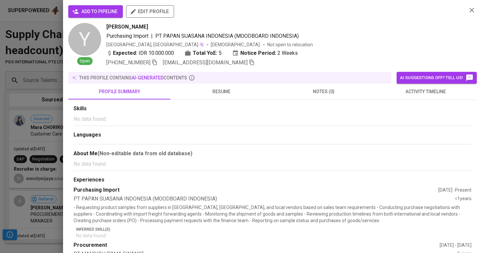
click at [83, 11] on span "add to pipeline" at bounding box center [96, 12] width 44 height 8
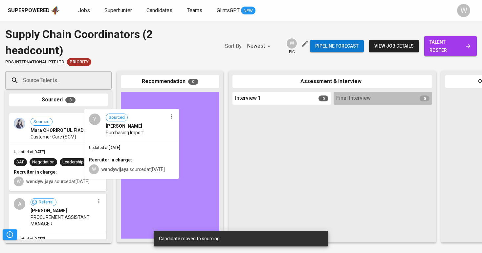
drag, startPoint x: 43, startPoint y: 128, endPoint x: 140, endPoint y: 126, distance: 97.2
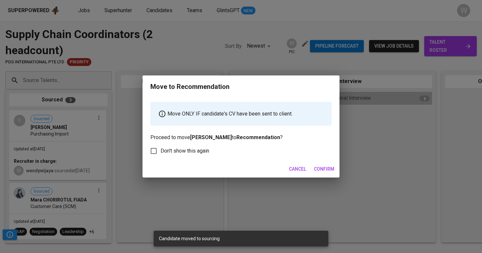
click at [313, 170] on button "Confirm" at bounding box center [324, 169] width 26 height 12
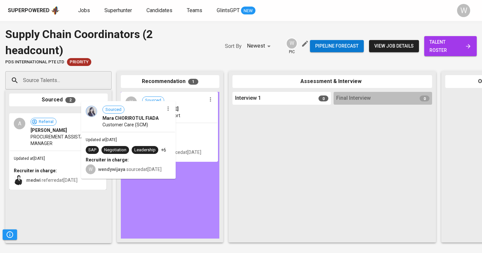
drag, startPoint x: 68, startPoint y: 182, endPoint x: 152, endPoint y: 172, distance: 84.6
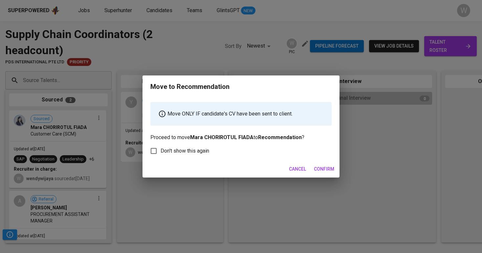
click at [323, 163] on button "Confirm" at bounding box center [324, 169] width 26 height 12
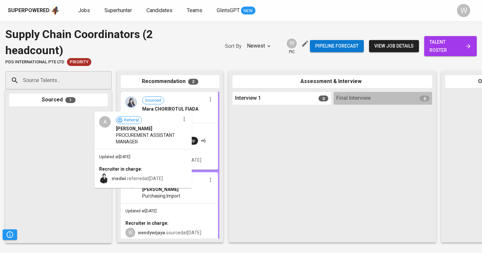
drag, startPoint x: 67, startPoint y: 153, endPoint x: 158, endPoint y: 155, distance: 91.0
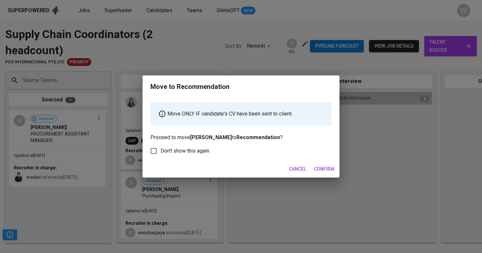
click at [317, 167] on span "Confirm" at bounding box center [324, 169] width 20 height 8
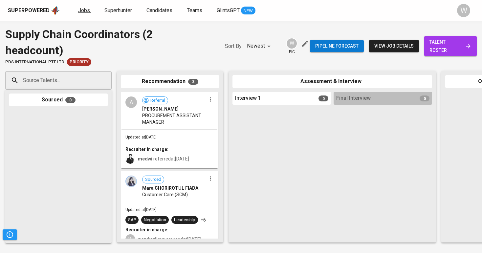
click at [81, 7] on link "Jobs" at bounding box center [84, 11] width 13 height 8
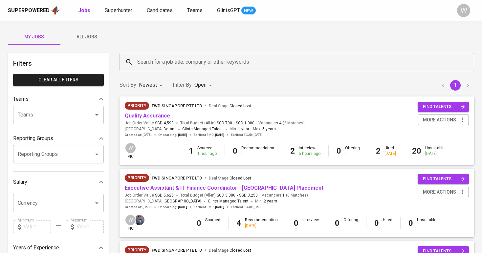
click at [87, 37] on span "All Jobs" at bounding box center [86, 37] width 45 height 8
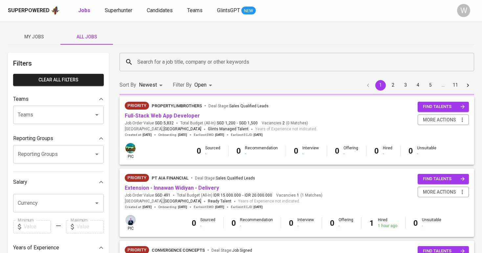
click at [89, 34] on span "All Jobs" at bounding box center [86, 37] width 45 height 8
click at [139, 55] on div "Search for a job title, company or other keywords" at bounding box center [297, 62] width 355 height 18
click at [151, 62] on input "Search for a job title, company or other keywords" at bounding box center [299, 62] width 326 height 12
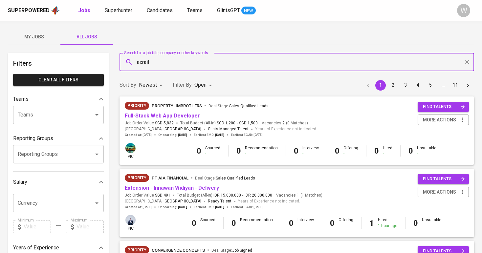
type input "axrail"
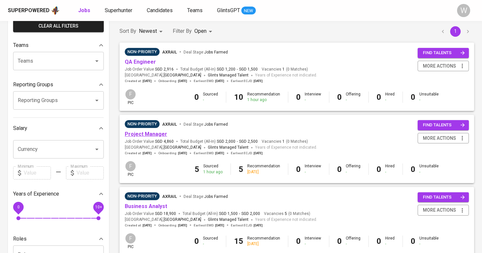
scroll to position [54, 0]
click at [151, 133] on link "Project Manager" at bounding box center [146, 134] width 42 height 6
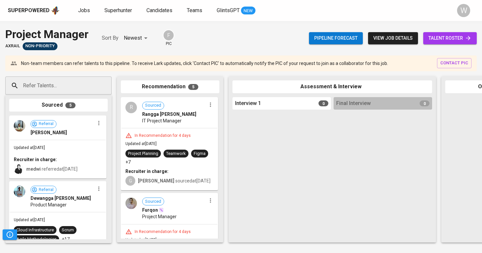
click at [440, 38] on span "talent roster" at bounding box center [449, 38] width 43 height 8
click at [168, 9] on span "Candidates" at bounding box center [159, 10] width 26 height 6
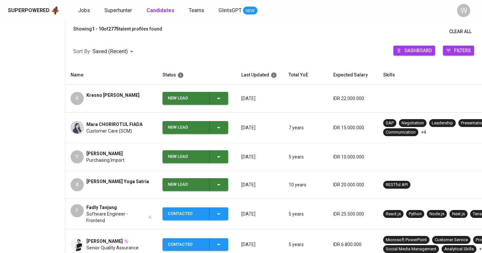
scroll to position [75, 0]
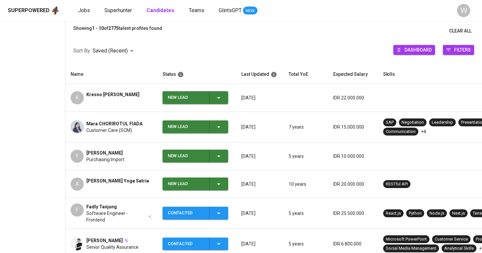
click at [225, 99] on span "New Lead" at bounding box center [195, 97] width 60 height 13
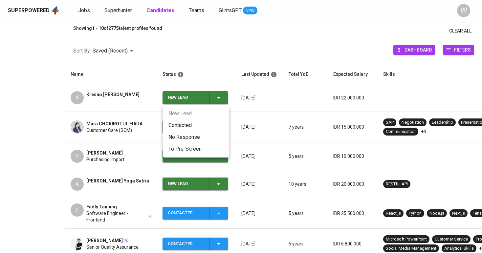
click at [216, 123] on li "Contacted" at bounding box center [196, 126] width 66 height 12
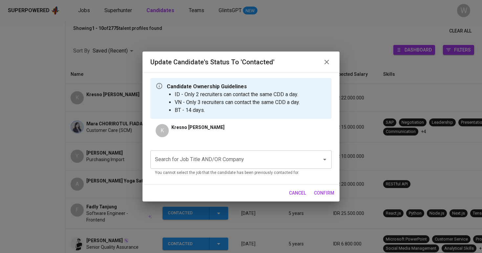
click at [203, 159] on input "Search for Job Title AND/OR Company" at bounding box center [231, 159] width 157 height 12
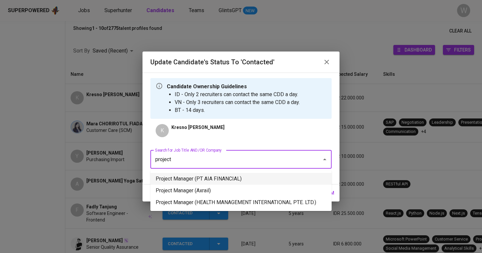
click at [186, 175] on li "Project Manager (PT AIA FINANCIAL)" at bounding box center [240, 179] width 181 height 12
type input "project"
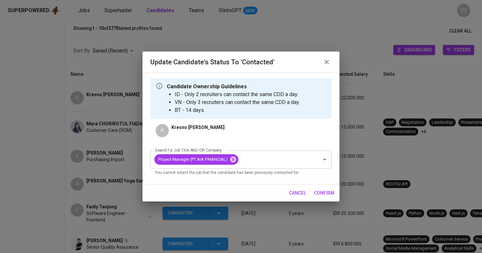
click at [313, 192] on button "confirm" at bounding box center [324, 193] width 26 height 12
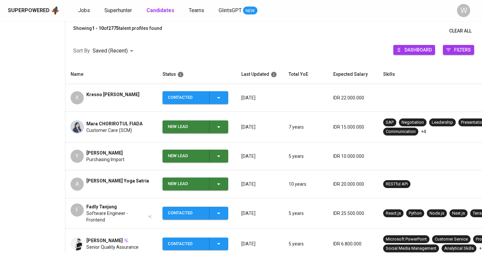
click at [222, 152] on icon "button" at bounding box center [219, 156] width 8 height 8
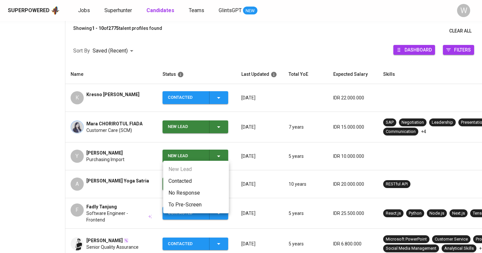
click at [203, 180] on li "Contacted" at bounding box center [196, 181] width 66 height 12
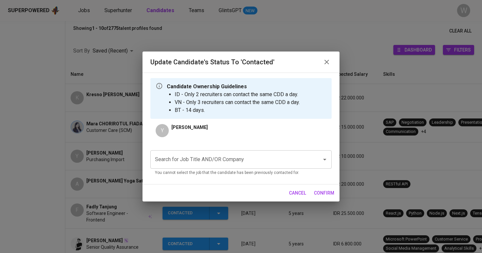
click at [202, 161] on input "Search for Job Title AND/OR Company" at bounding box center [231, 159] width 157 height 12
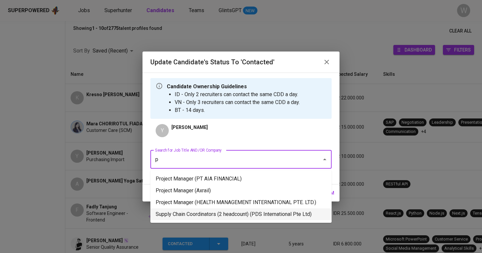
click at [198, 210] on li "Supply Chain Coordinators (2 headcount) (PDS International Pte Ltd)" at bounding box center [240, 215] width 181 height 12
type input "p"
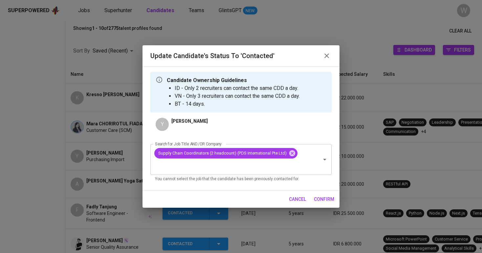
click at [322, 201] on span "confirm" at bounding box center [324, 199] width 20 height 8
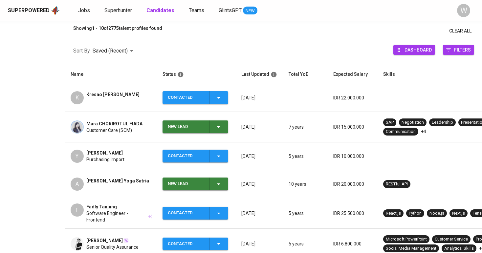
click at [203, 178] on div "New Lead" at bounding box center [186, 184] width 36 height 13
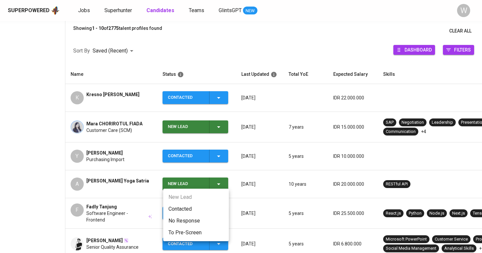
click at [185, 202] on ul "New Lead Contacted No Response To Pre-Screen" at bounding box center [196, 215] width 66 height 53
click at [185, 206] on li "Contacted" at bounding box center [196, 209] width 66 height 12
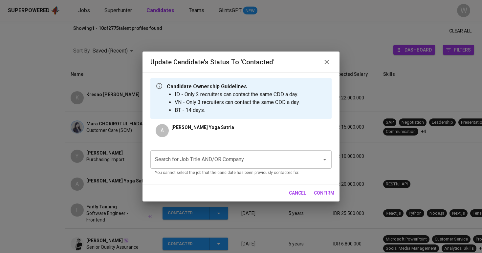
click at [204, 160] on input "Search for Job Title AND/OR Company" at bounding box center [231, 159] width 157 height 12
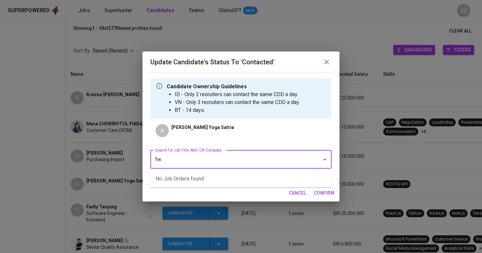
type input "f"
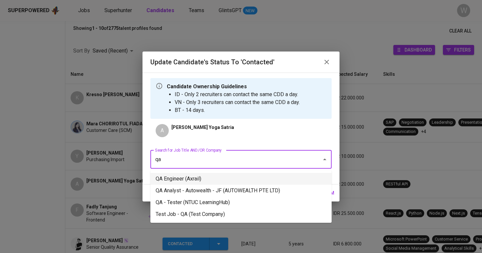
type input "q"
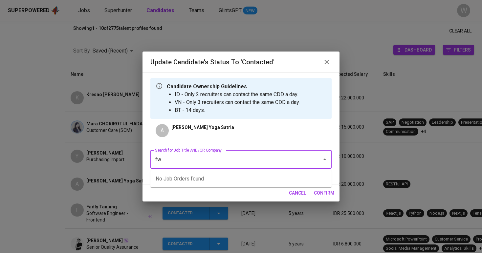
type input "f"
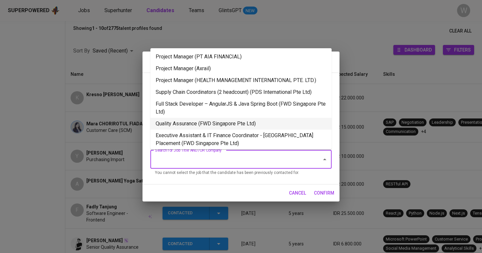
click at [222, 126] on li "Quality Assurance (FWD Singapore Pte Ltd)" at bounding box center [240, 124] width 181 height 12
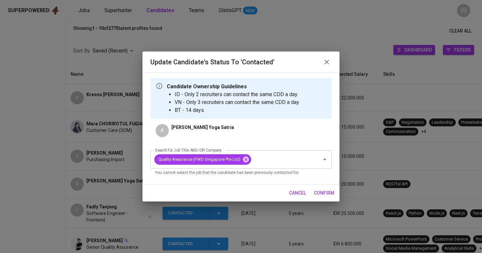
click at [320, 189] on span "confirm" at bounding box center [324, 193] width 20 height 8
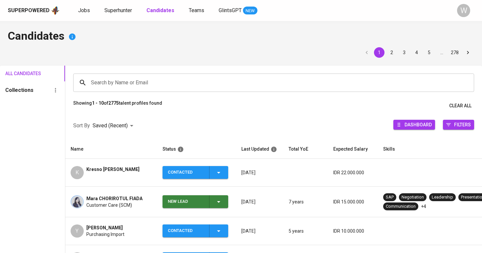
scroll to position [0, 0]
click at [124, 78] on input "Search by Name or Email" at bounding box center [275, 83] width 372 height 12
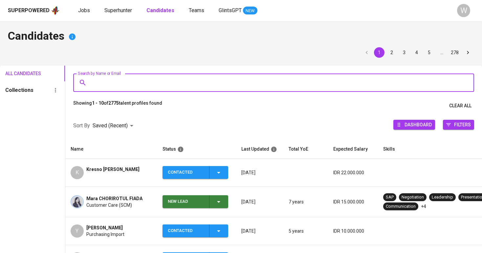
paste input "muhazrisofyan@gmail.com"
type input "muhazrisofyan@gmail.com"
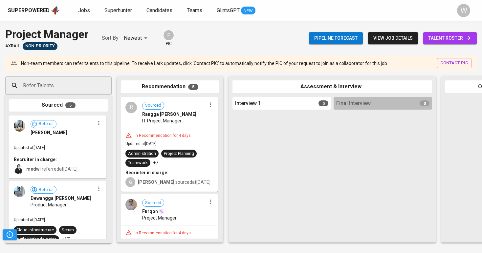
scroll to position [54, 0]
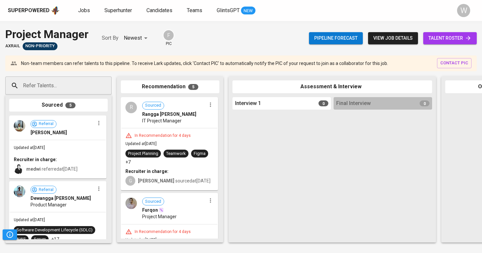
click at [56, 91] on input "Refer Talents..." at bounding box center [55, 85] width 69 height 12
paste input "[EMAIL_ADDRESS][DOMAIN_NAME]"
type input "[EMAIL_ADDRESS][DOMAIN_NAME]"
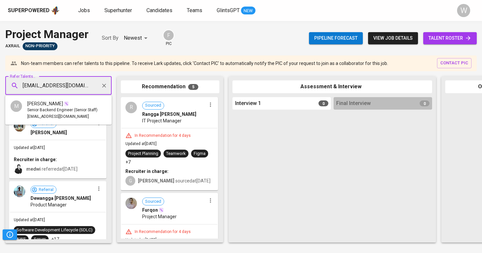
click at [53, 104] on span "[PERSON_NAME]" at bounding box center [45, 103] width 36 height 7
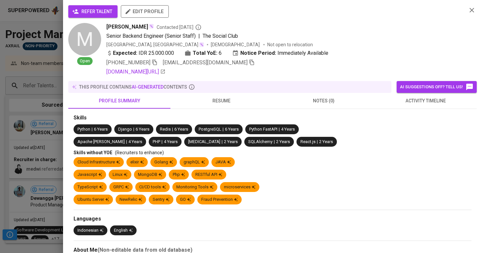
click at [98, 14] on span "refer talent" at bounding box center [93, 12] width 39 height 8
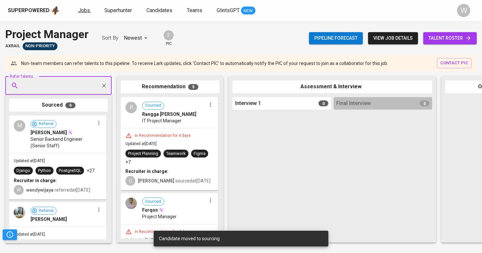
click at [83, 10] on span "Jobs" at bounding box center [84, 10] width 12 height 6
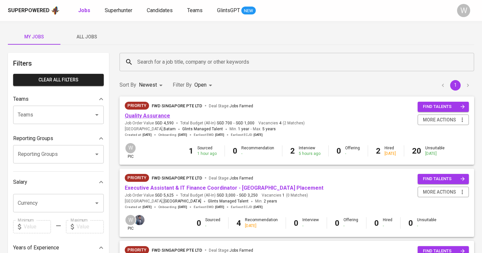
click at [162, 114] on link "Quality Assurance" at bounding box center [147, 116] width 45 height 6
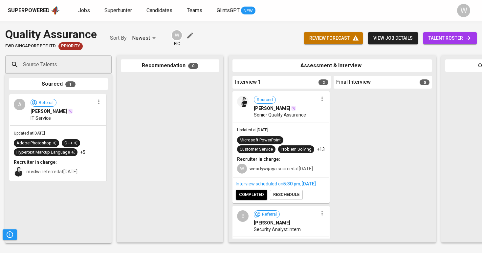
click at [444, 41] on span "talent roster" at bounding box center [449, 38] width 43 height 8
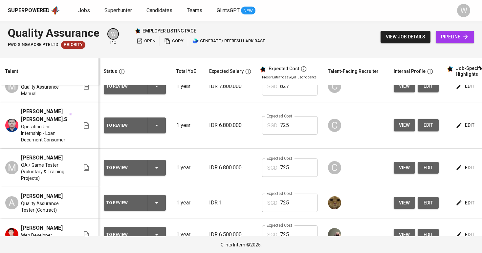
scroll to position [178, 0]
click at [463, 170] on span "edit" at bounding box center [465, 168] width 17 height 8
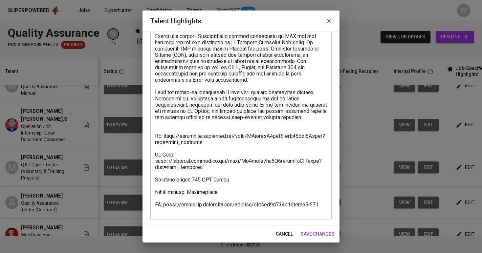
scroll to position [117, 0]
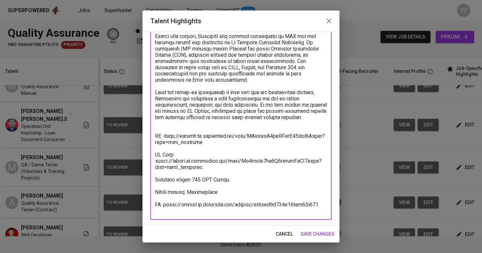
drag, startPoint x: 206, startPoint y: 139, endPoint x: 179, endPoint y: 138, distance: 26.3
click at [164, 138] on textarea at bounding box center [241, 86] width 172 height 256
drag, startPoint x: 204, startPoint y: 140, endPoint x: 164, endPoint y: 134, distance: 40.5
click at [164, 134] on textarea at bounding box center [241, 86] width 172 height 256
click at [319, 211] on textarea at bounding box center [241, 86] width 172 height 256
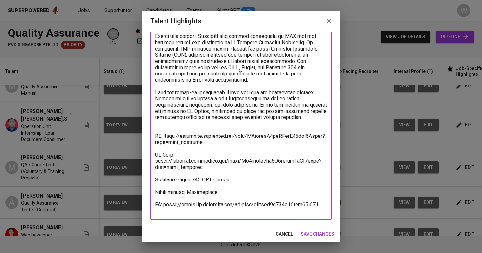
click at [319, 211] on textarea at bounding box center [241, 86] width 172 height 256
drag, startPoint x: 319, startPoint y: 211, endPoint x: 139, endPoint y: 213, distance: 179.6
click at [139, 213] on div "Talent Highlights Enhance the Talent's profile by adding highlights relevant to…" at bounding box center [241, 126] width 482 height 253
click at [320, 231] on span "save changes" at bounding box center [317, 234] width 33 height 8
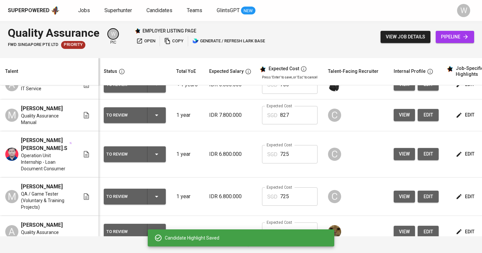
scroll to position [148, 0]
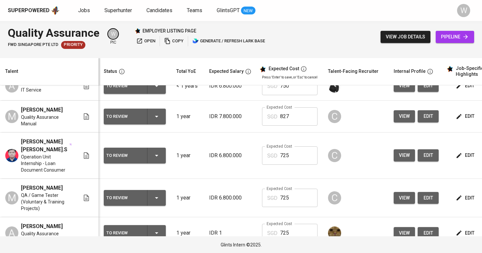
click at [463, 152] on span "edit" at bounding box center [465, 155] width 17 height 8
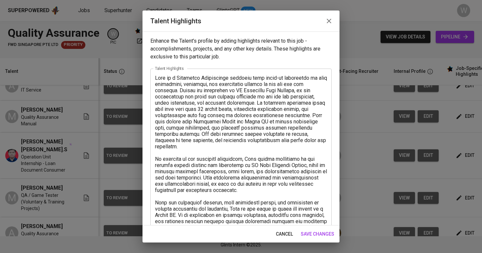
click at [315, 234] on span "save changes" at bounding box center [317, 234] width 33 height 8
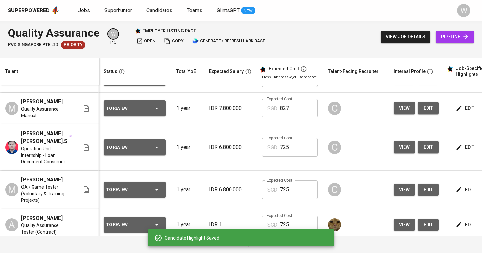
scroll to position [149, 0]
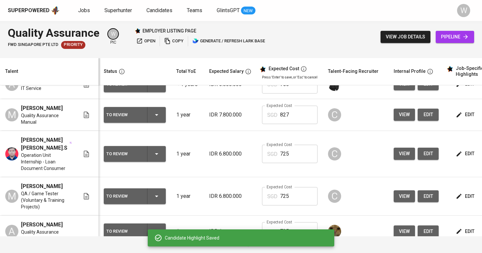
click at [466, 149] on button "edit" at bounding box center [465, 154] width 23 height 12
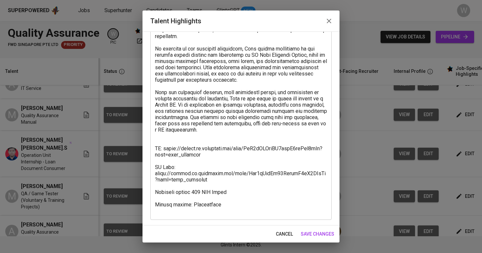
scroll to position [110, 0]
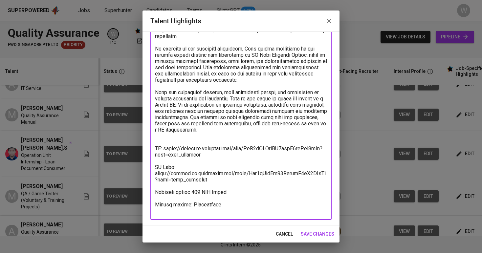
drag, startPoint x: 201, startPoint y: 150, endPoint x: 165, endPoint y: 143, distance: 36.8
click at [165, 143] on textarea at bounding box center [241, 90] width 172 height 250
drag, startPoint x: 165, startPoint y: 210, endPoint x: 329, endPoint y: 212, distance: 164.2
click at [329, 212] on div "x Talent Highlights" at bounding box center [240, 89] width 181 height 262
click at [319, 235] on span "save changes" at bounding box center [317, 234] width 33 height 8
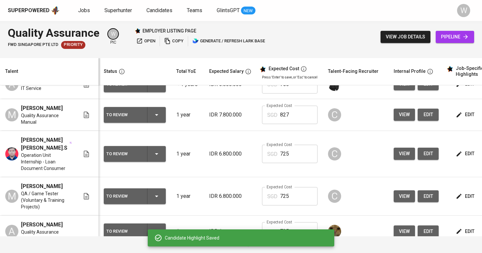
click at [460, 203] on td "edit" at bounding box center [473, 196] width 59 height 38
click at [460, 196] on icon "button" at bounding box center [459, 196] width 7 height 7
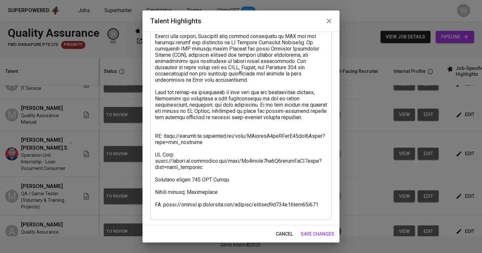
scroll to position [117, 0]
drag, startPoint x: 154, startPoint y: 160, endPoint x: 212, endPoint y: 165, distance: 58.4
click at [212, 165] on div "x Talent Highlights" at bounding box center [240, 86] width 181 height 268
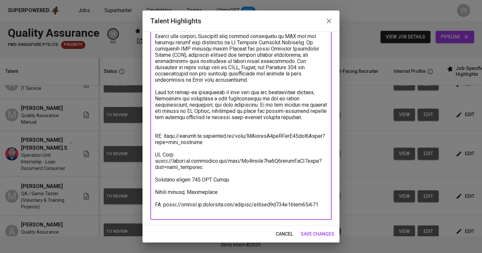
drag, startPoint x: 201, startPoint y: 168, endPoint x: 149, endPoint y: 162, distance: 52.9
click at [149, 162] on div "Enhance the Talent's profile by adding highlights relevant to this job - accomp…" at bounding box center [241, 129] width 197 height 194
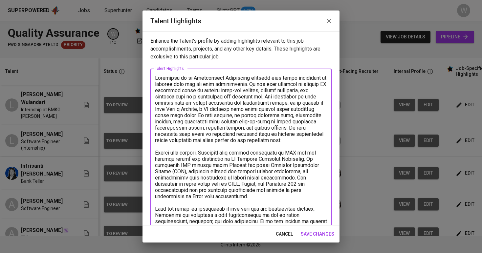
scroll to position [117, 0]
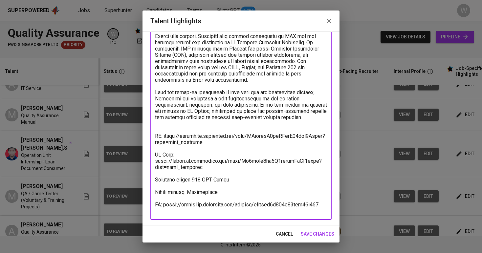
click at [319, 233] on span "save changes" at bounding box center [317, 234] width 33 height 8
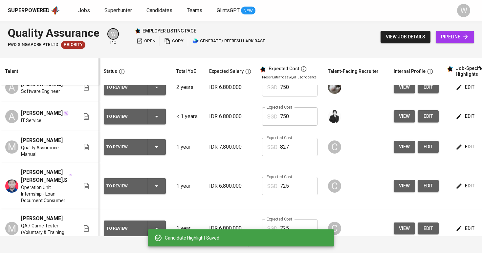
scroll to position [115, 0]
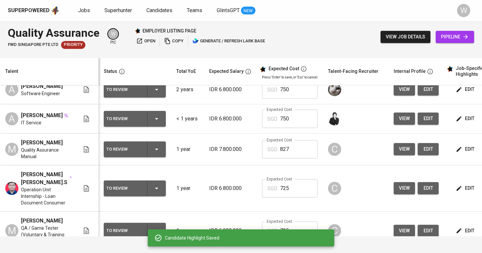
click at [460, 149] on icon "button" at bounding box center [459, 149] width 7 height 7
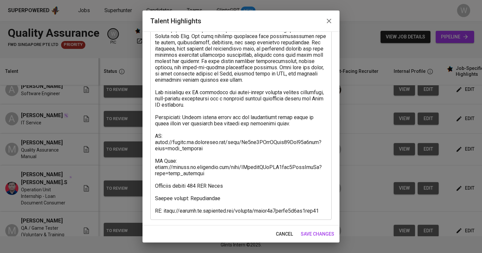
scroll to position [98, 0]
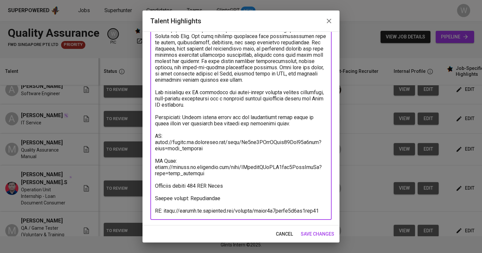
drag, startPoint x: 166, startPoint y: 135, endPoint x: 202, endPoint y: 143, distance: 36.9
click at [202, 143] on textarea at bounding box center [241, 95] width 172 height 237
drag, startPoint x: 156, startPoint y: 212, endPoint x: 327, endPoint y: 210, distance: 171.4
click at [327, 210] on div "x Talent Highlights" at bounding box center [240, 95] width 181 height 249
click at [301, 232] on span "save changes" at bounding box center [317, 234] width 33 height 8
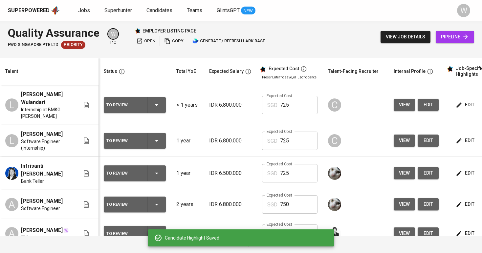
scroll to position [0, 0]
click at [461, 137] on span "edit" at bounding box center [465, 141] width 17 height 8
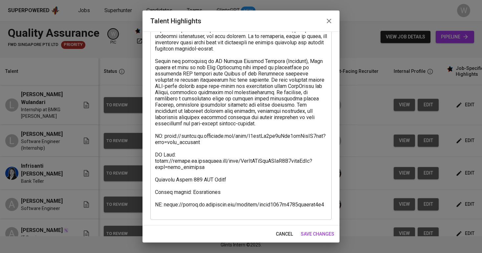
scroll to position [67, 0]
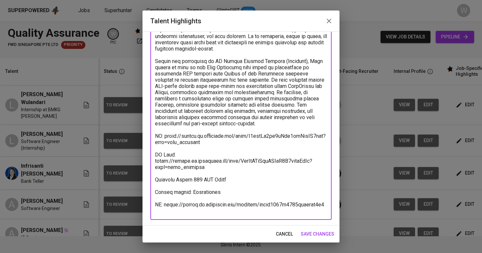
drag, startPoint x: 203, startPoint y: 149, endPoint x: 149, endPoint y: 140, distance: 54.0
click at [149, 140] on div "Enhance the Talent's profile by adding highlights relevant to this job - accomp…" at bounding box center [241, 129] width 197 height 194
drag, startPoint x: 165, startPoint y: 210, endPoint x: 327, endPoint y: 210, distance: 162.2
click at [327, 210] on div "x Talent Highlights" at bounding box center [240, 111] width 181 height 218
click at [319, 238] on span "save changes" at bounding box center [317, 234] width 33 height 8
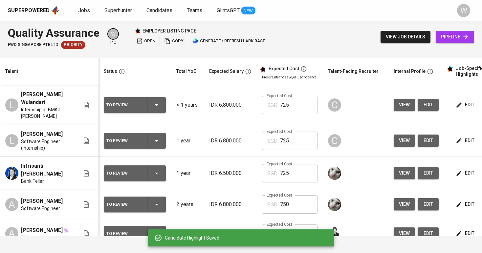
scroll to position [0, 0]
click at [459, 102] on icon "button" at bounding box center [459, 104] width 5 height 5
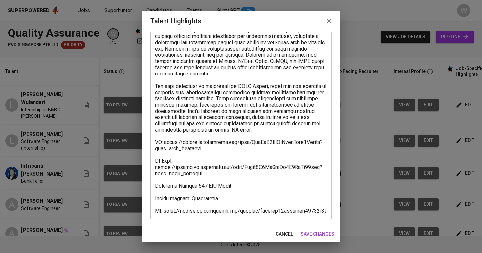
scroll to position [60, 0]
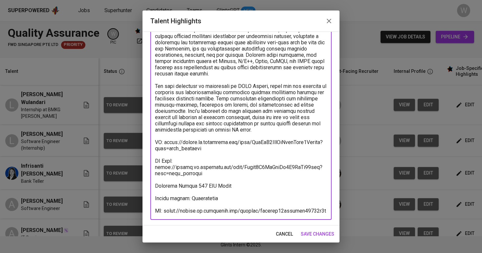
drag, startPoint x: 205, startPoint y: 150, endPoint x: 165, endPoint y: 142, distance: 40.7
click at [165, 142] on textarea at bounding box center [241, 114] width 172 height 200
drag, startPoint x: 165, startPoint y: 211, endPoint x: 320, endPoint y: 214, distance: 155.7
click at [320, 214] on div "x Talent Highlights" at bounding box center [240, 114] width 181 height 212
click at [327, 235] on span "save changes" at bounding box center [317, 234] width 33 height 8
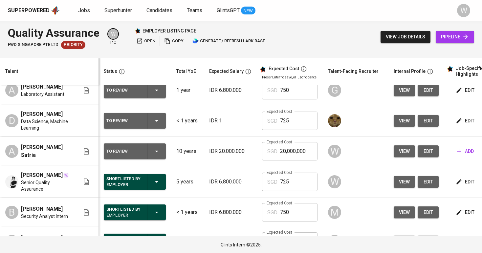
scroll to position [344, 0]
